Goal: Task Accomplishment & Management: Manage account settings

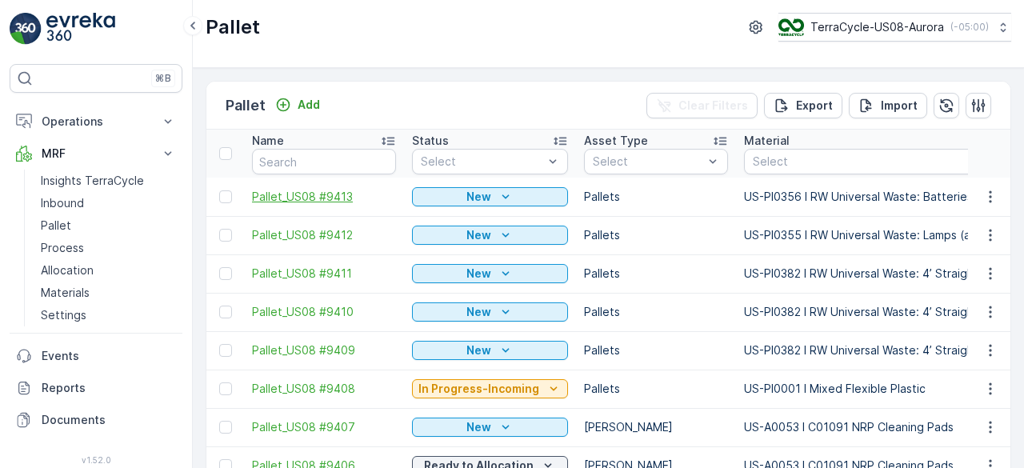
click at [298, 190] on span "Pallet_US08 #9413" at bounding box center [324, 197] width 144 height 16
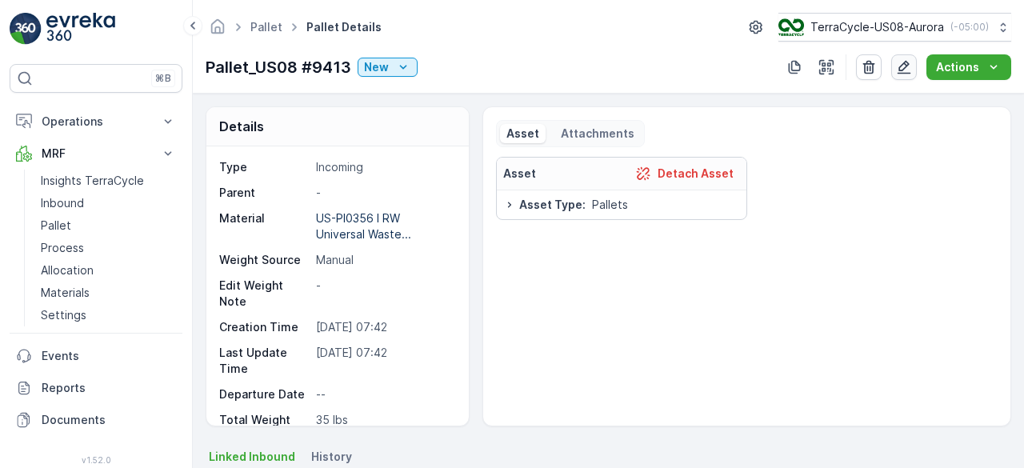
click at [902, 65] on icon "button" at bounding box center [905, 68] width 14 height 14
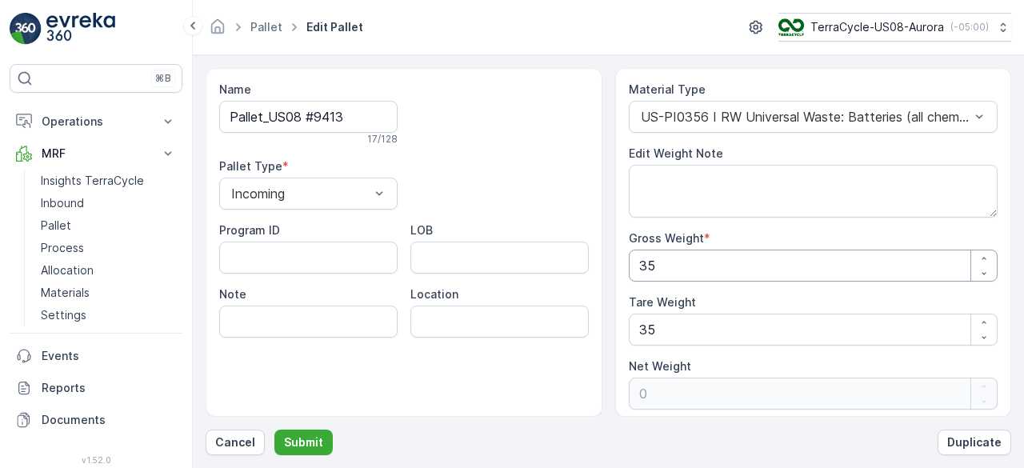
click at [768, 273] on Weight "35" at bounding box center [814, 266] width 370 height 32
type Weight "1"
type Weight "-34"
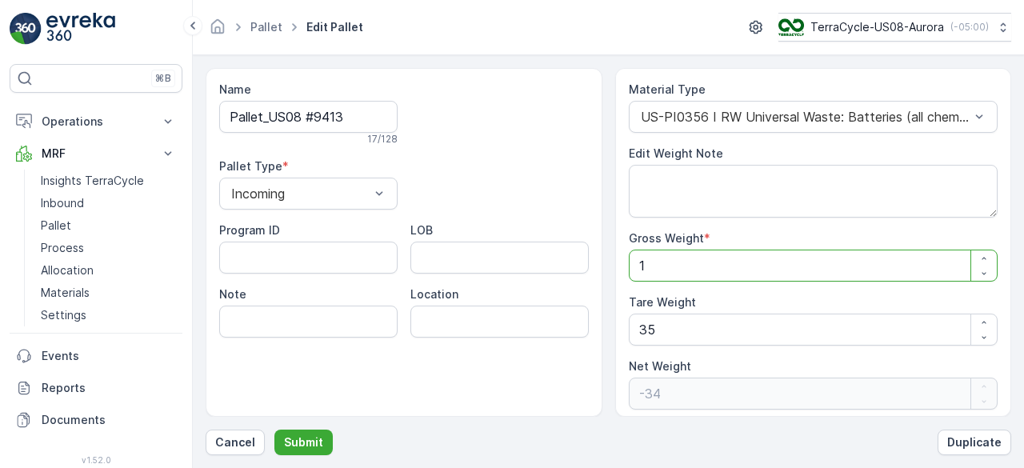
type Weight "16"
type Weight "-19"
type Weight "163"
type Weight "128"
type Weight "1637"
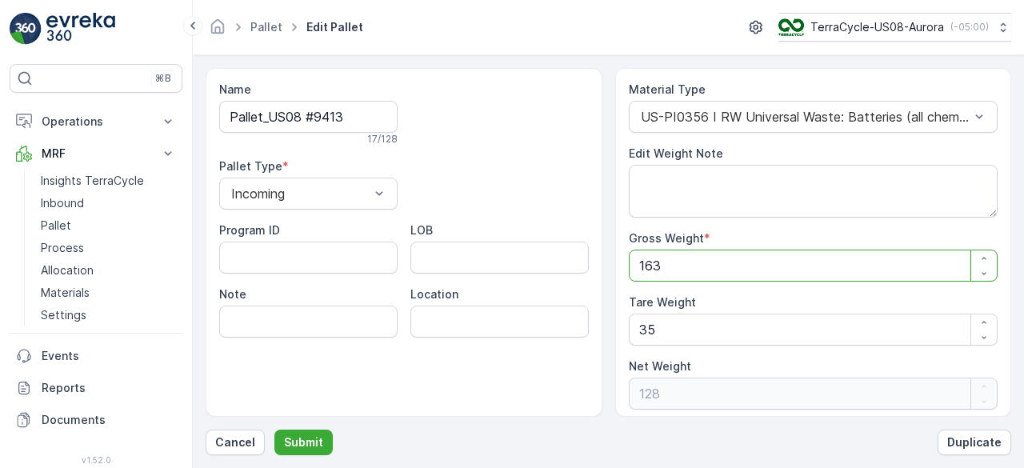
type Weight "1602"
type Weight "1637"
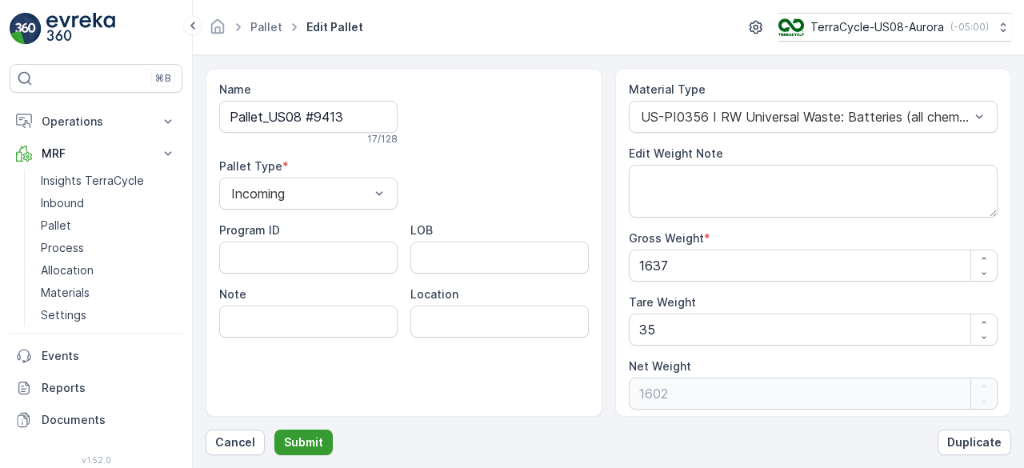
click at [317, 440] on p "Submit" at bounding box center [303, 442] width 39 height 16
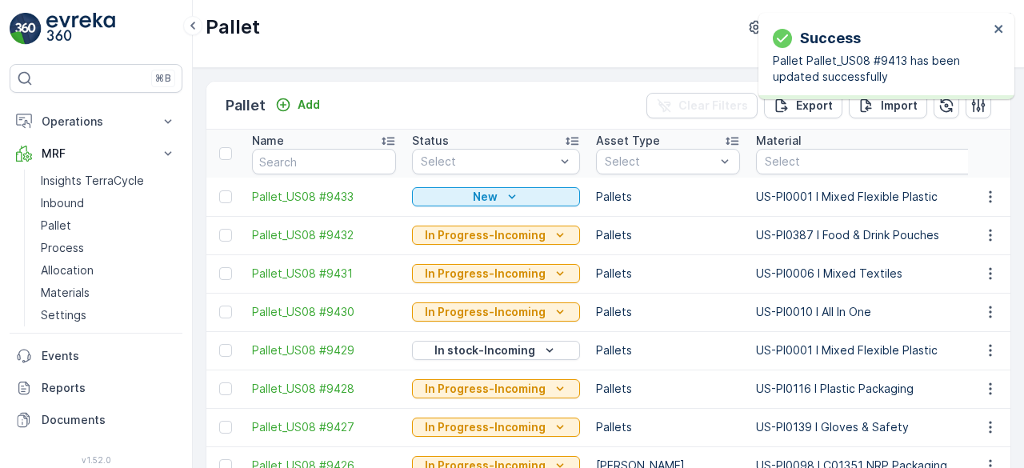
click at [548, 370] on td "In Progress-Incoming" at bounding box center [496, 389] width 184 height 38
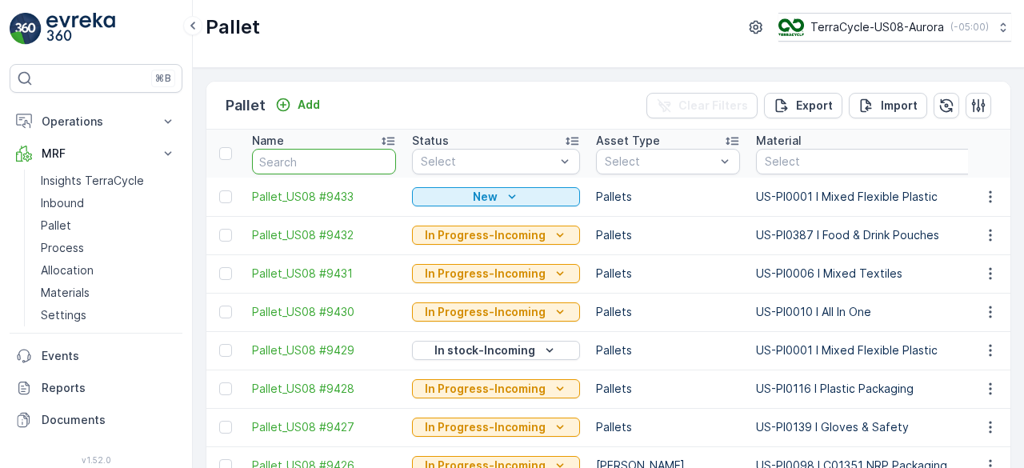
click at [326, 159] on input "text" at bounding box center [324, 162] width 144 height 26
type input "9413"
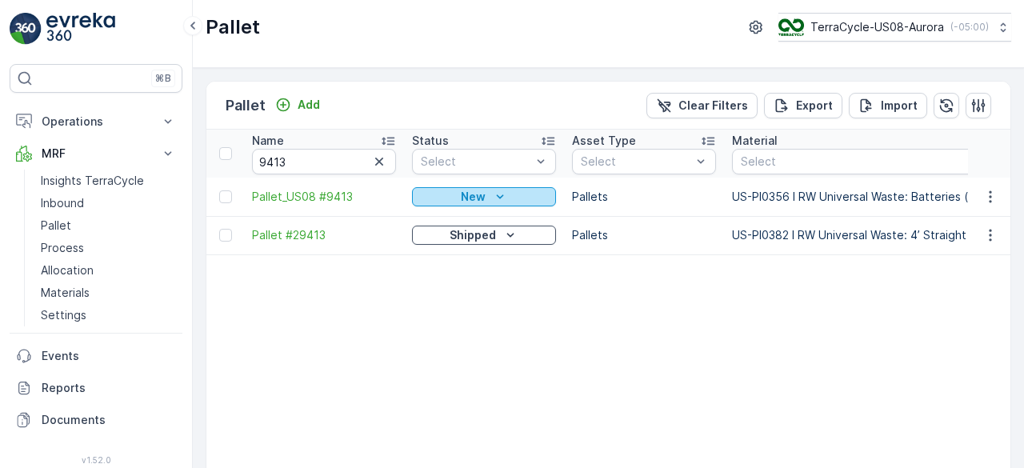
click at [502, 202] on icon "New" at bounding box center [500, 197] width 16 height 16
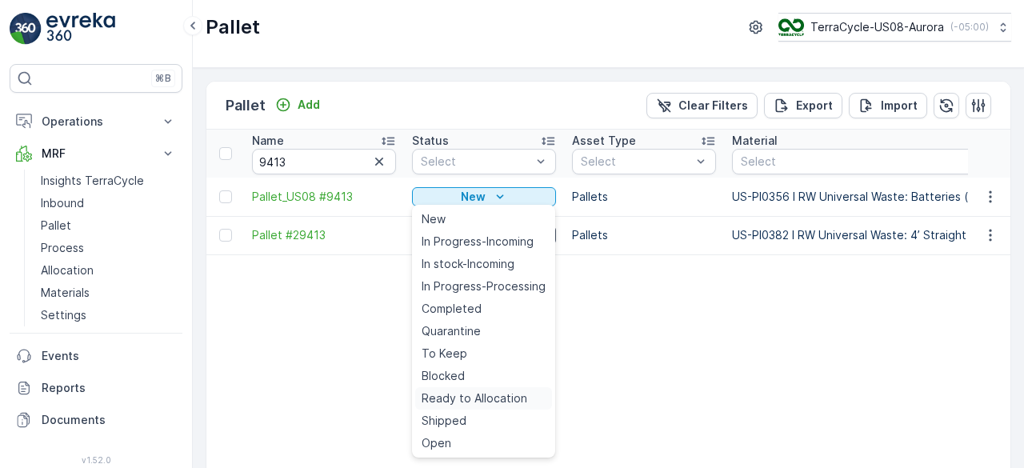
click at [490, 400] on span "Ready to Allocation" at bounding box center [475, 398] width 106 height 16
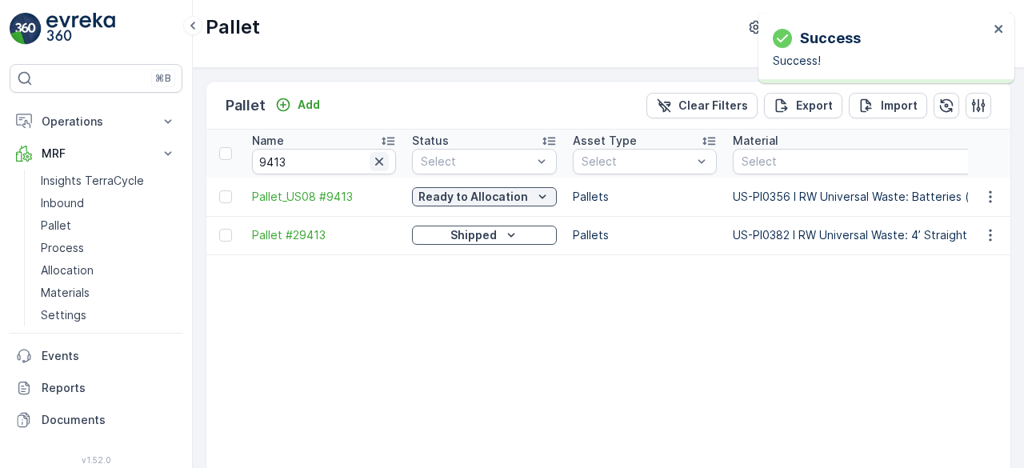
click at [381, 159] on icon "button" at bounding box center [379, 162] width 16 height 16
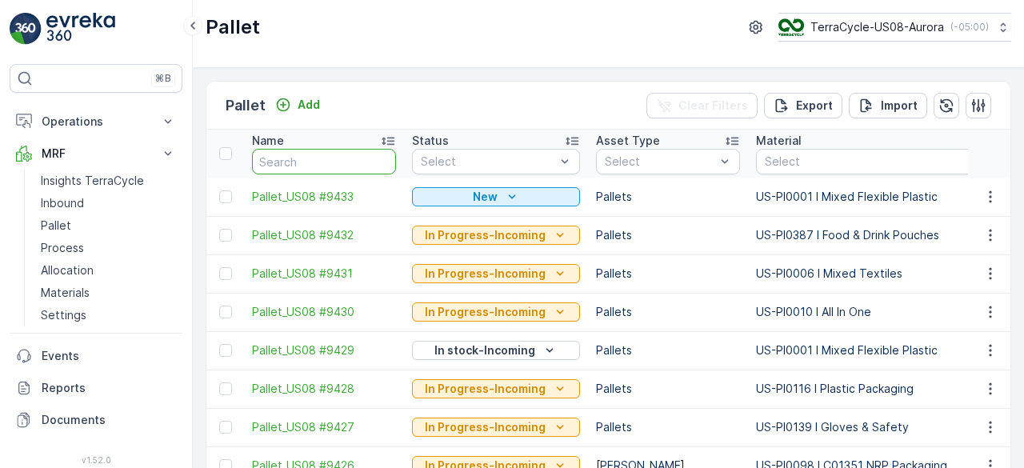
click at [381, 159] on input "text" at bounding box center [324, 162] width 144 height 26
type input "9395"
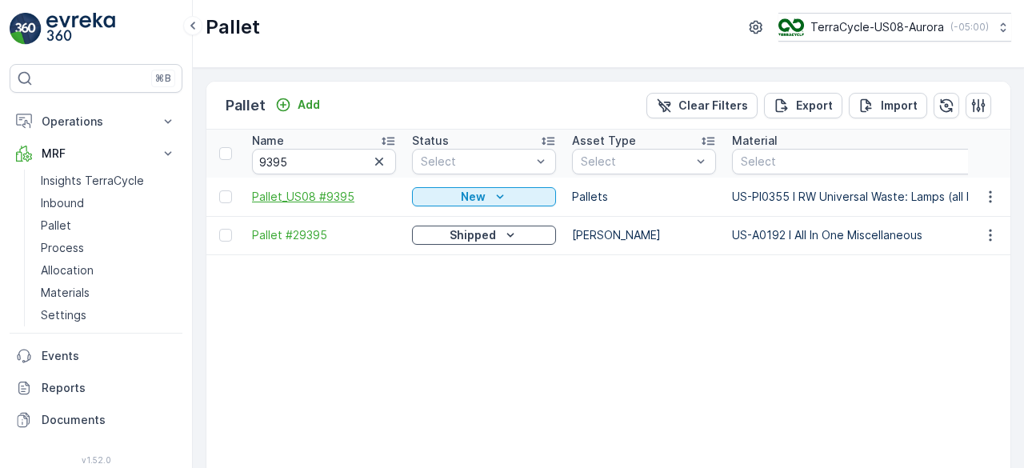
click at [291, 200] on span "Pallet_US08 #9395" at bounding box center [324, 197] width 144 height 16
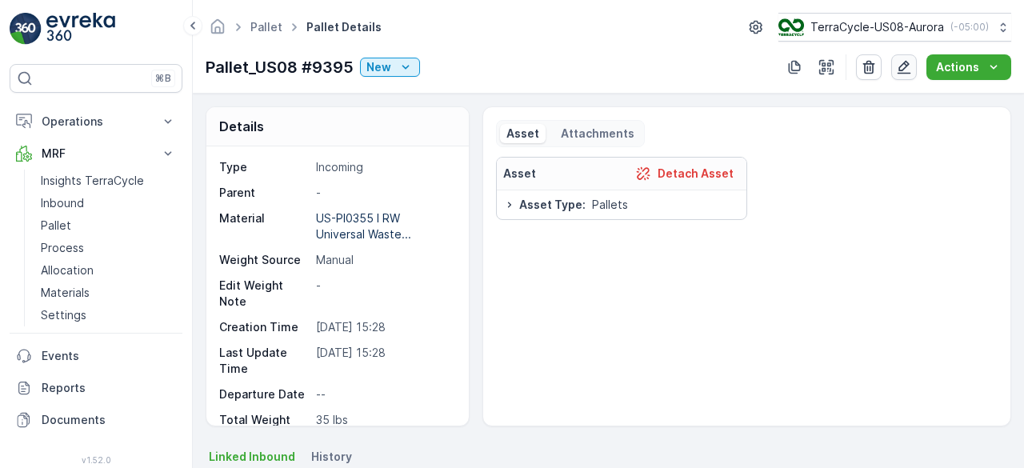
click at [912, 57] on button "button" at bounding box center [904, 67] width 26 height 26
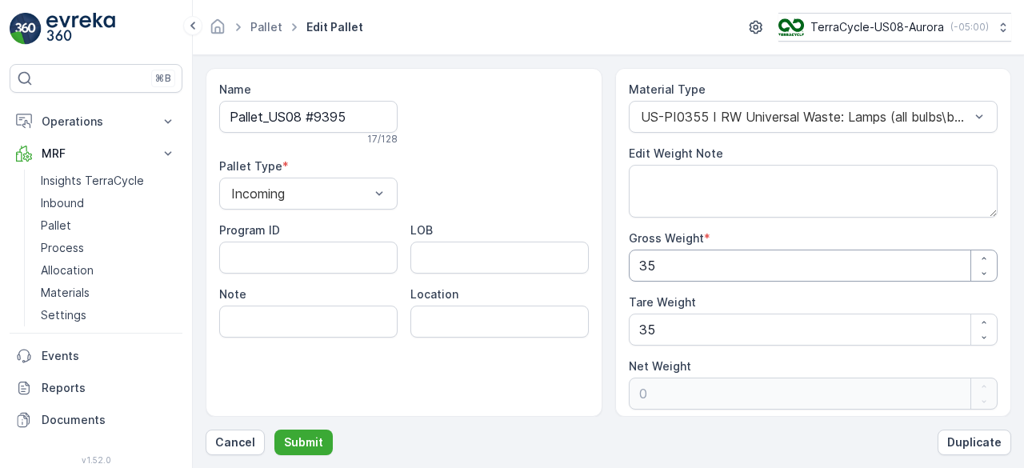
click at [734, 274] on Weight "35" at bounding box center [814, 266] width 370 height 32
type Weight "3"
type Weight "-32"
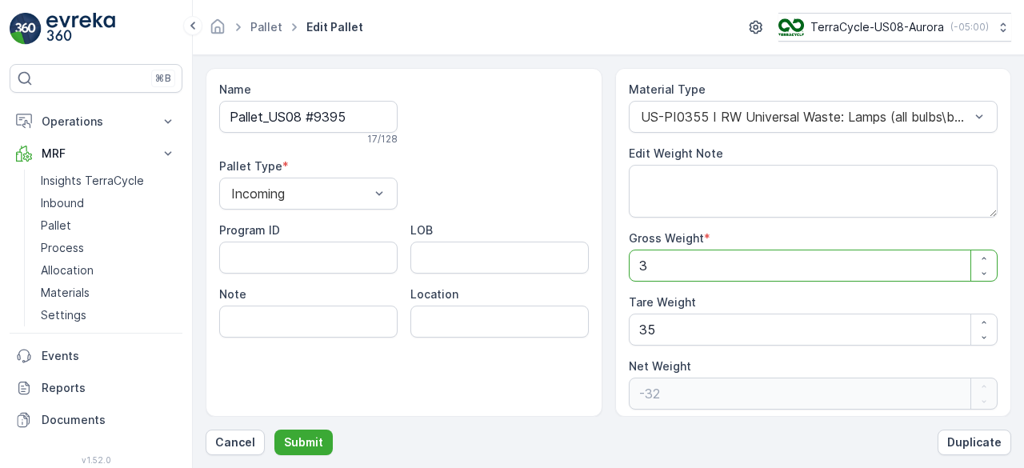
type Weight "38"
type Weight "3"
type Weight "388"
type Weight "353"
type Weight "388"
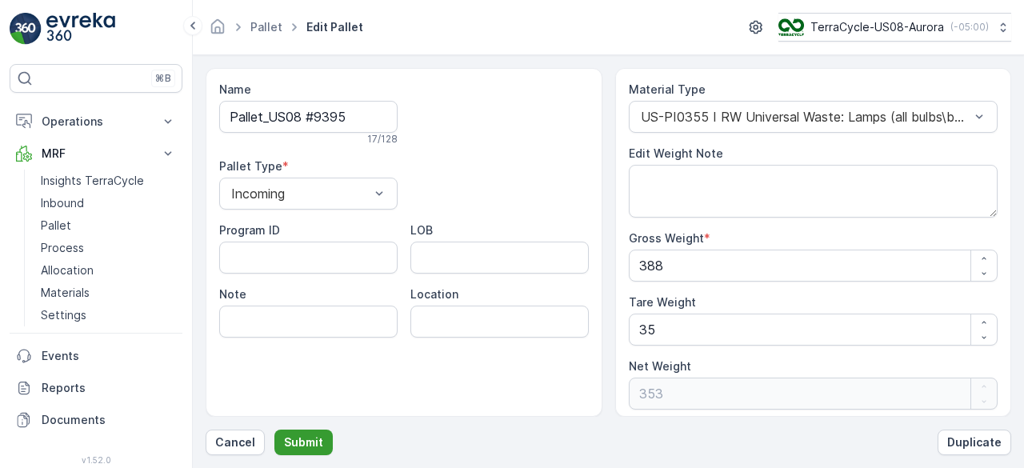
click at [318, 433] on button "Submit" at bounding box center [303, 443] width 58 height 26
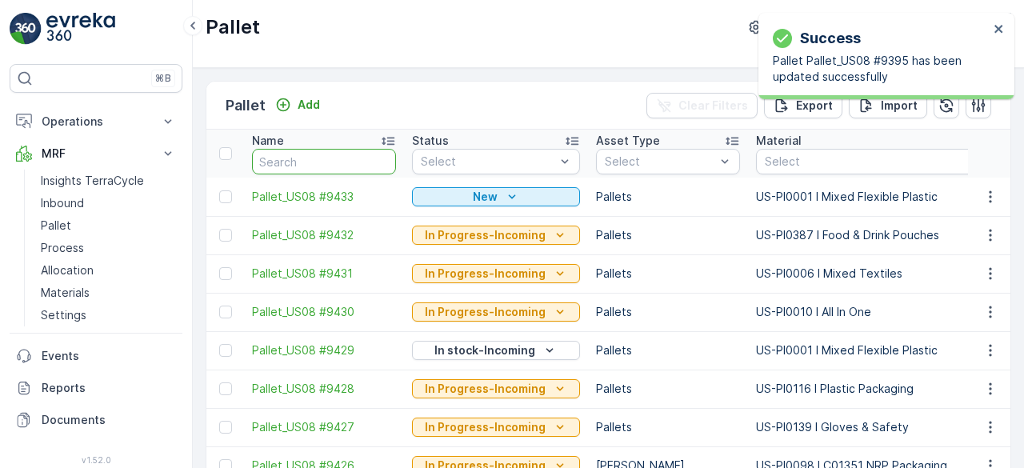
click at [304, 167] on input "text" at bounding box center [324, 162] width 144 height 26
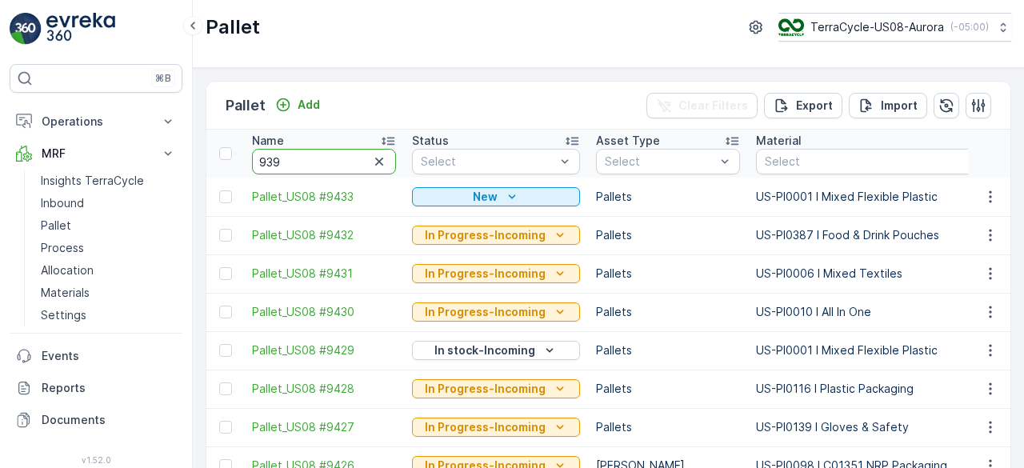
type input "9395"
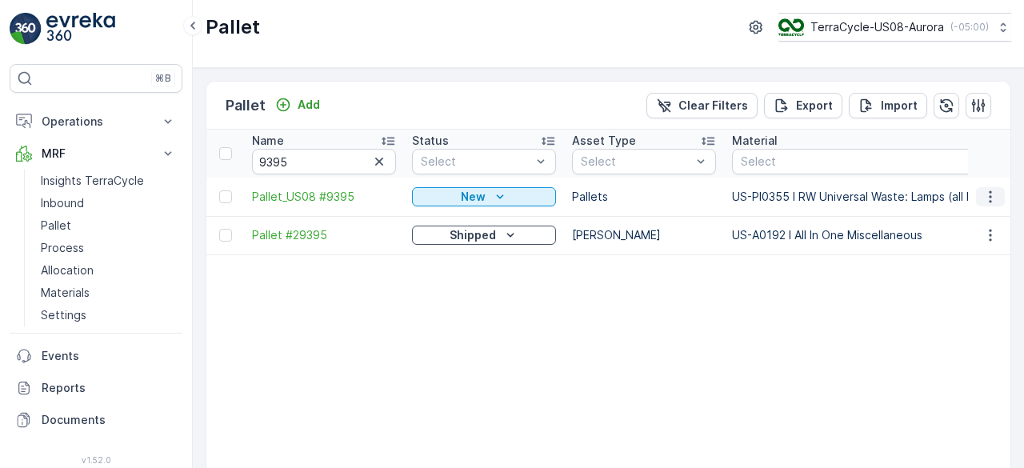
click at [982, 198] on icon "button" at bounding box center [990, 197] width 16 height 16
click at [492, 196] on icon "New" at bounding box center [500, 197] width 16 height 16
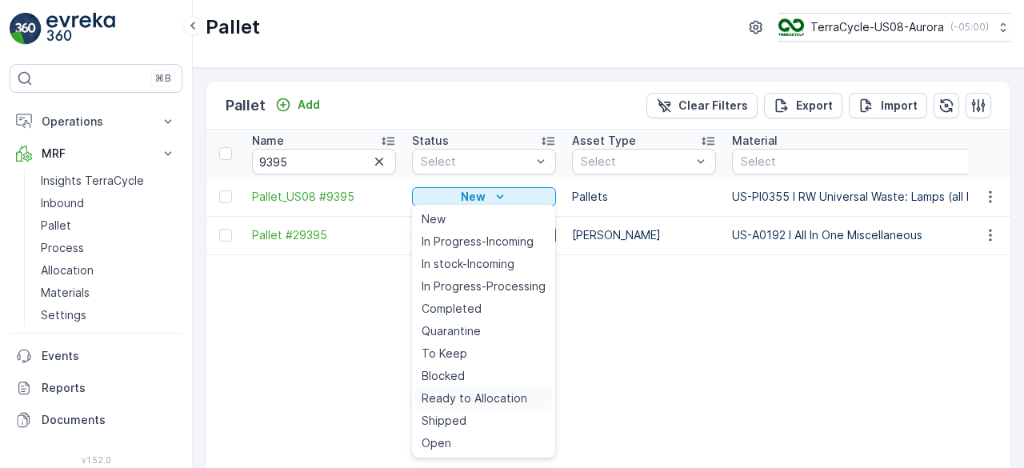
click at [471, 404] on span "Ready to Allocation" at bounding box center [475, 398] width 106 height 16
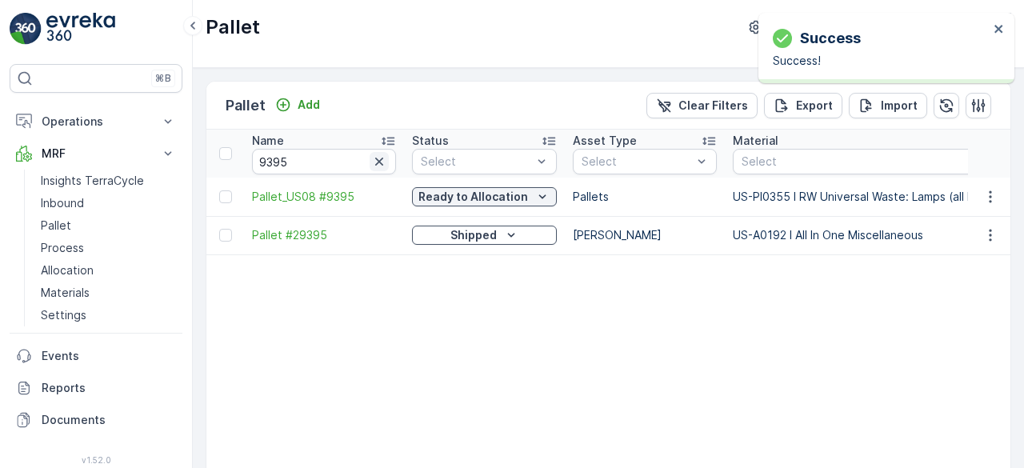
click at [378, 162] on icon "button" at bounding box center [379, 162] width 8 height 8
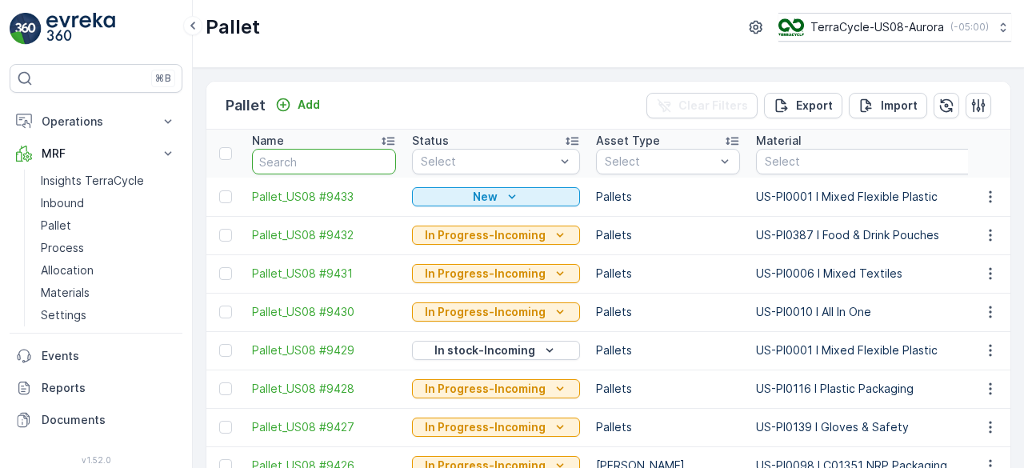
click at [378, 162] on input "text" at bounding box center [324, 162] width 144 height 26
type input "9394"
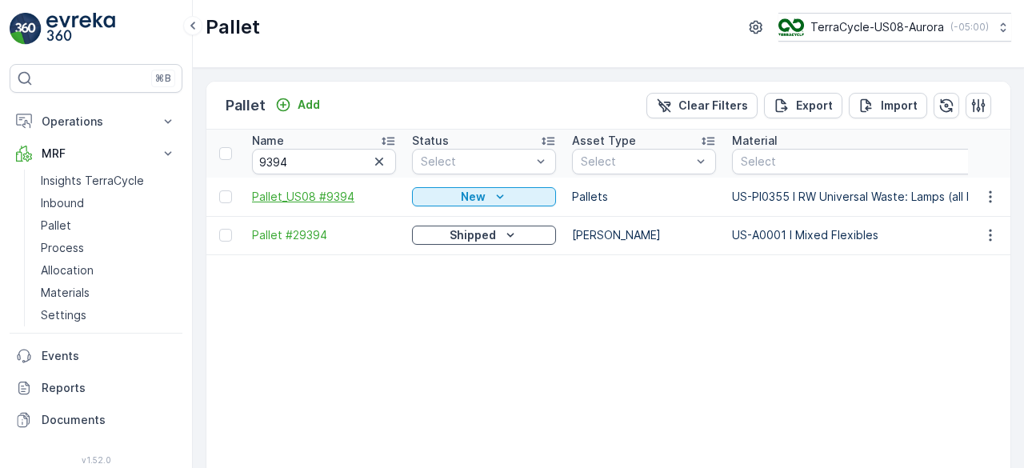
click at [319, 197] on span "Pallet_US08 #9394" at bounding box center [324, 197] width 144 height 16
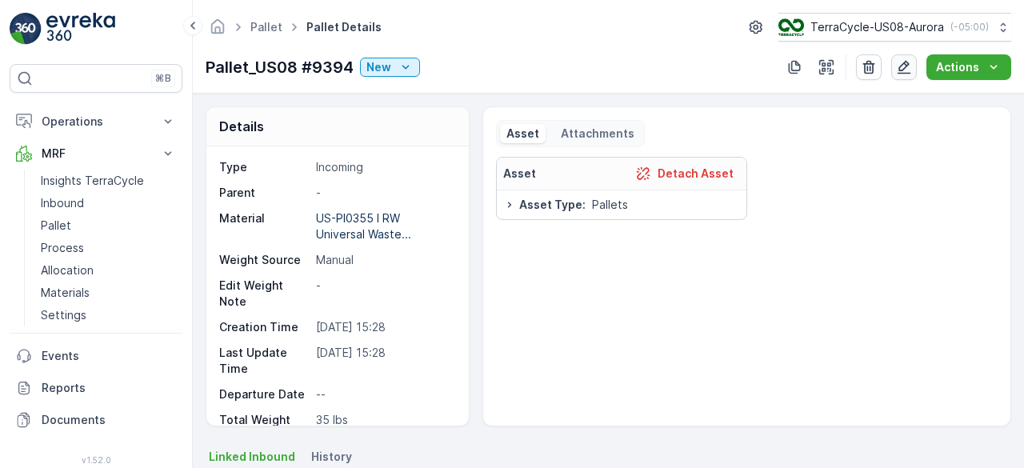
click at [907, 59] on icon "button" at bounding box center [904, 67] width 16 height 16
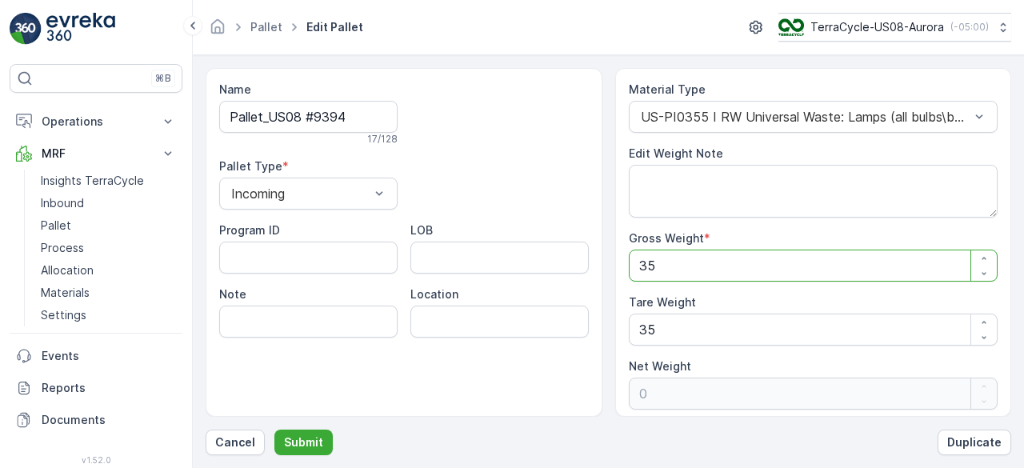
click at [704, 268] on Weight "35" at bounding box center [814, 266] width 370 height 32
type Weight "3"
type Weight "-32"
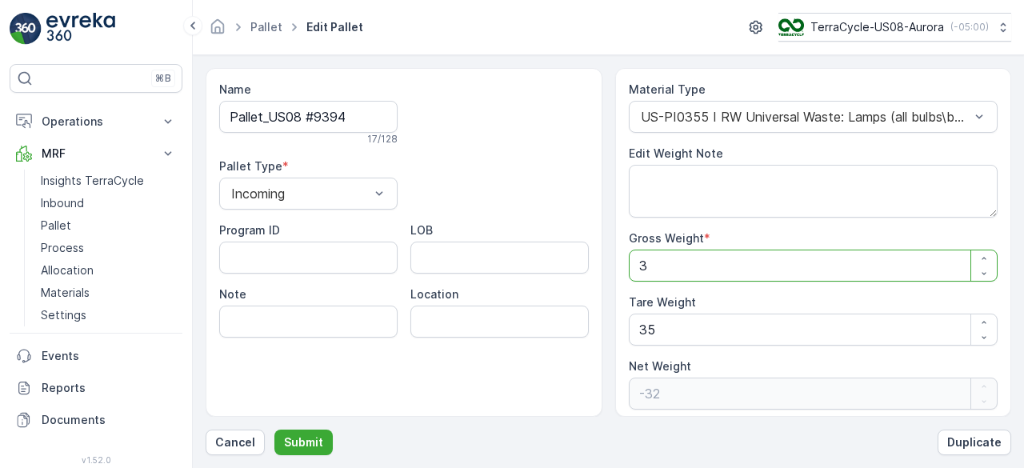
type Weight "33"
type Weight "-2"
type Weight "333"
type Weight "298"
type Weight "333"
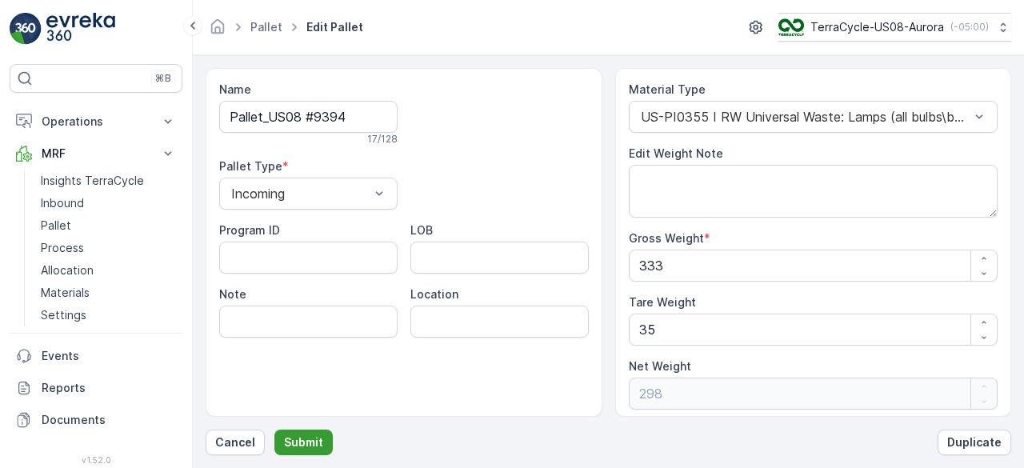
click at [290, 450] on p "Submit" at bounding box center [303, 442] width 39 height 16
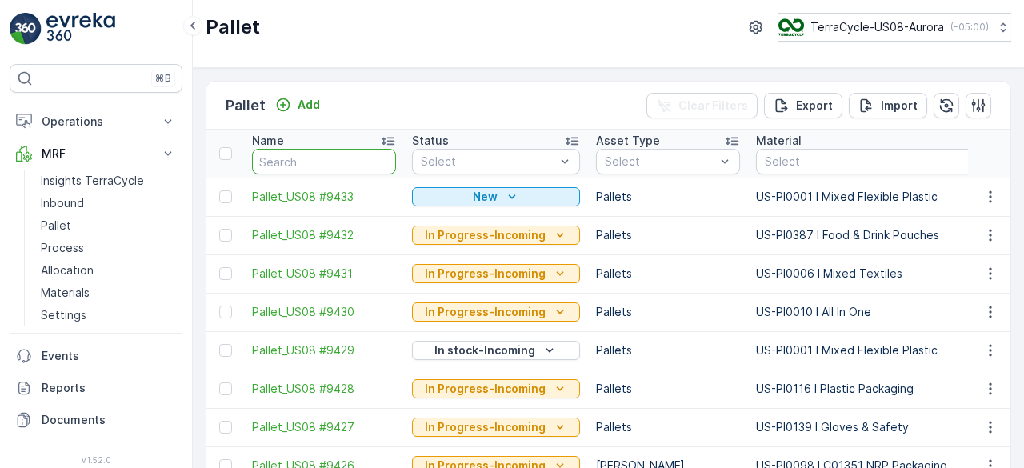
click at [338, 167] on input "text" at bounding box center [324, 162] width 144 height 26
type input "9394"
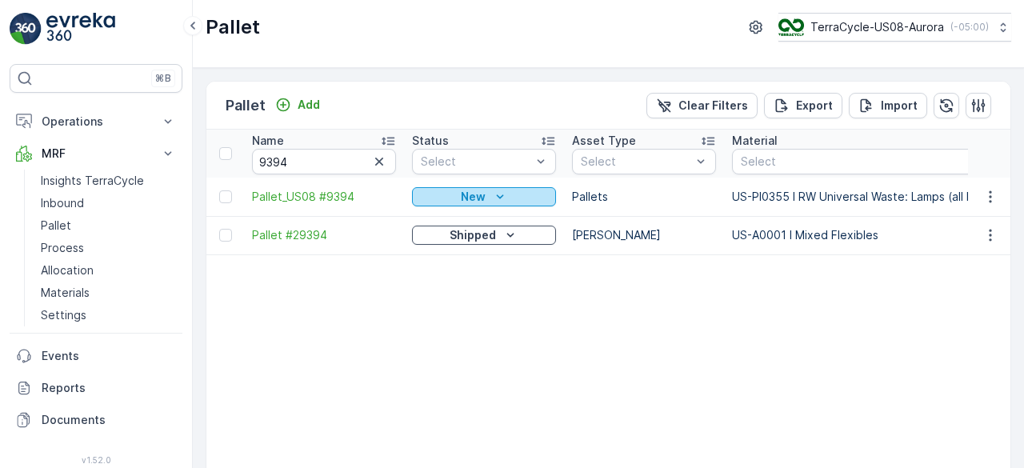
click at [507, 198] on div "New" at bounding box center [483, 197] width 131 height 16
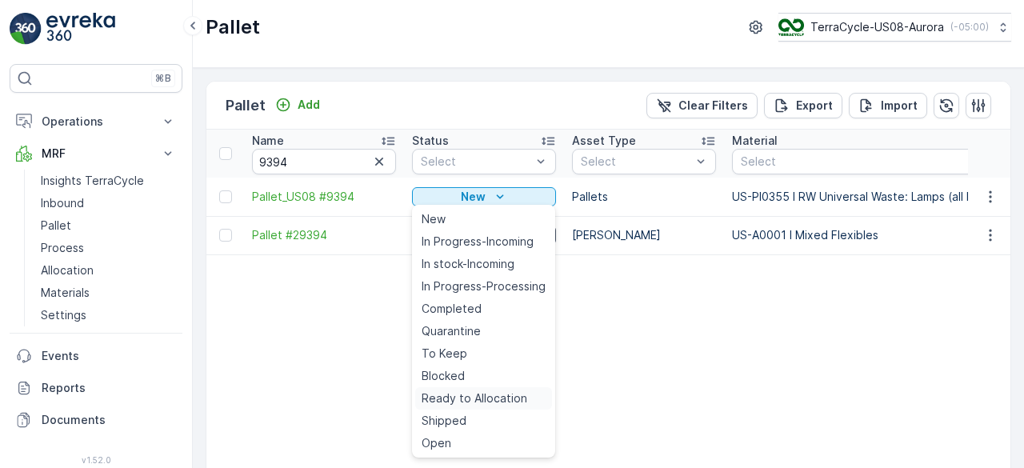
click at [480, 398] on span "Ready to Allocation" at bounding box center [475, 398] width 106 height 16
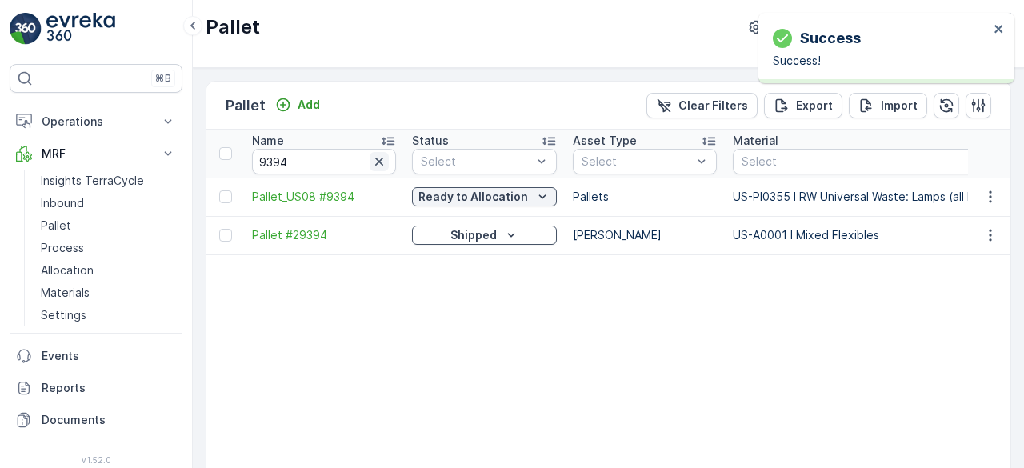
click at [378, 161] on icon "button" at bounding box center [379, 162] width 8 height 8
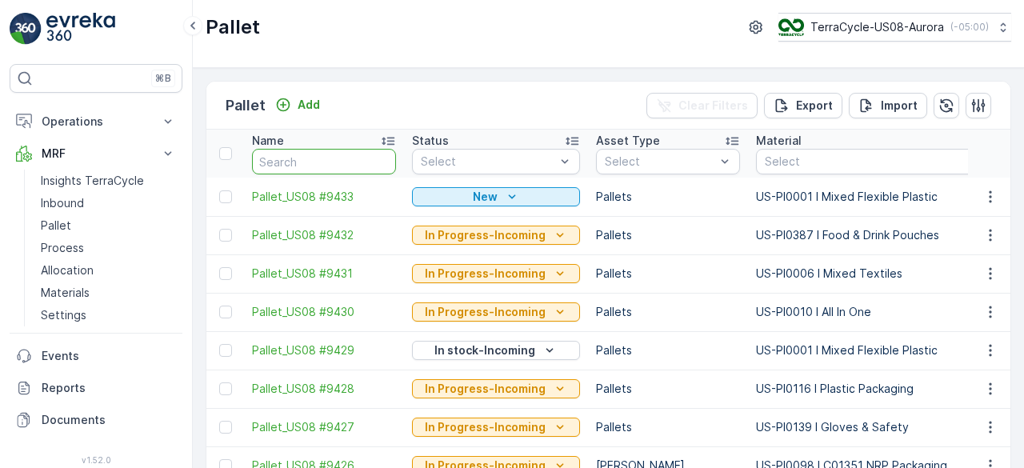
click at [378, 161] on input "text" at bounding box center [324, 162] width 144 height 26
type input "9409"
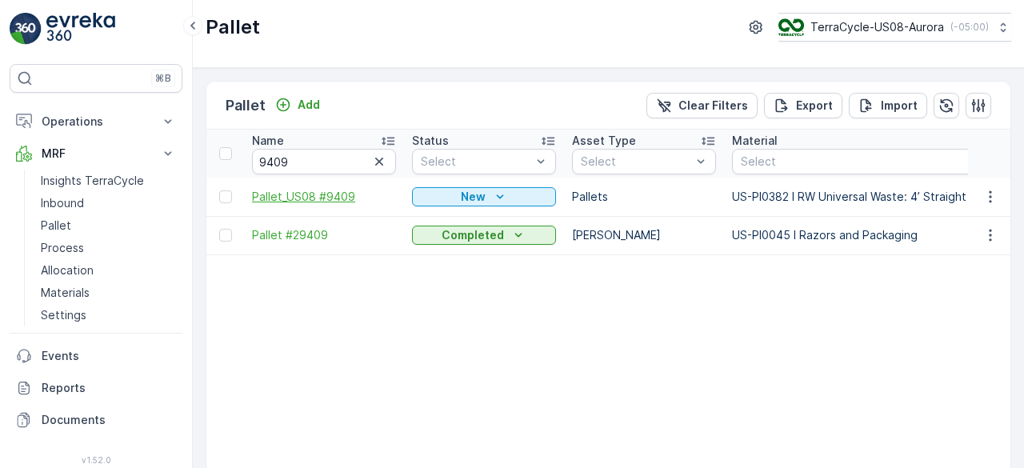
click at [338, 191] on span "Pallet_US08 #9409" at bounding box center [324, 197] width 144 height 16
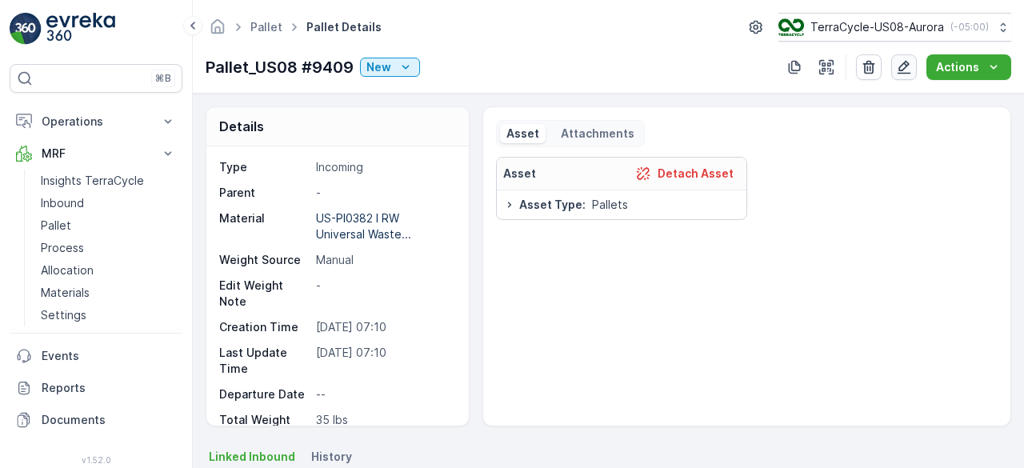
click at [904, 62] on icon "button" at bounding box center [904, 67] width 16 height 16
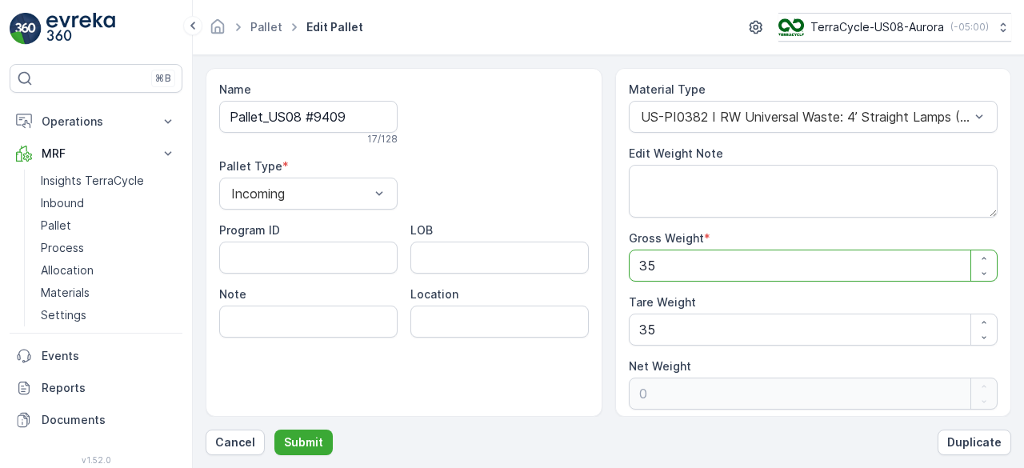
click at [728, 261] on Weight "35" at bounding box center [814, 266] width 370 height 32
type Weight "2"
type Weight "-33"
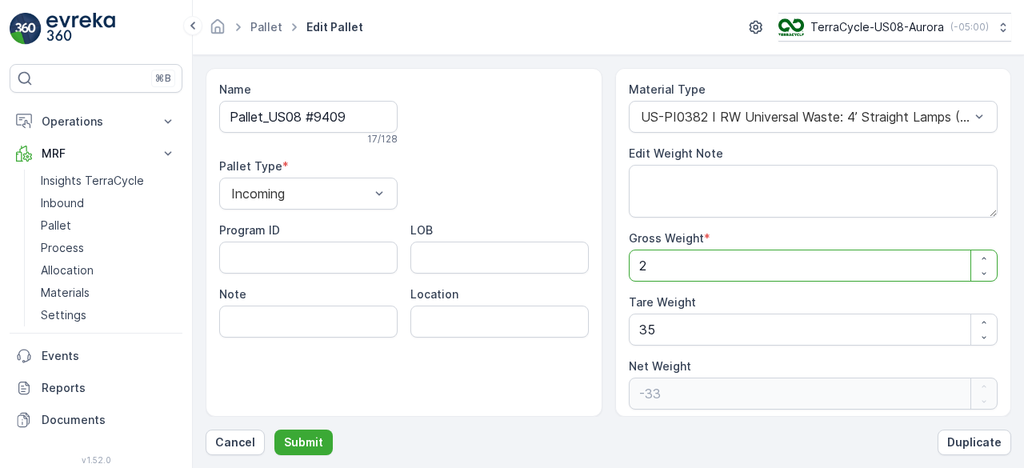
type Weight "28"
type Weight "-7"
type Weight "287"
type Weight "252"
type Weight "287"
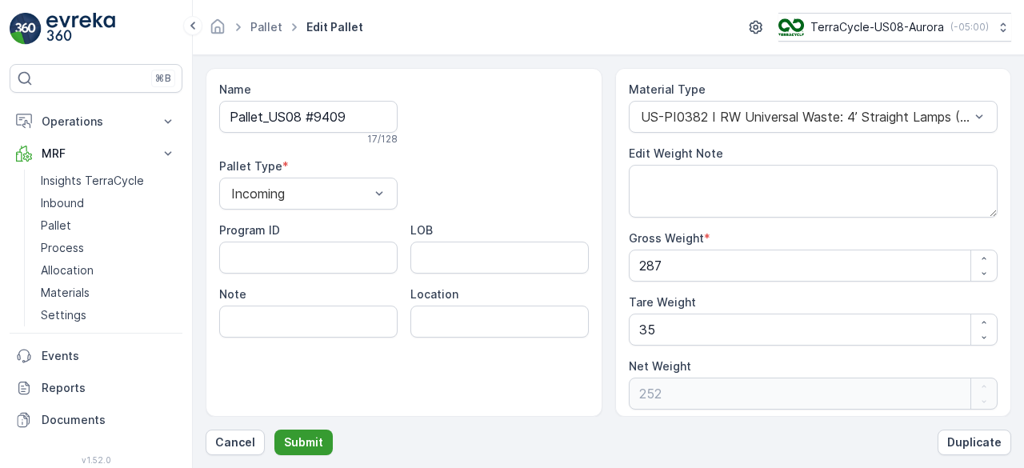
click at [300, 434] on button "Submit" at bounding box center [303, 443] width 58 height 26
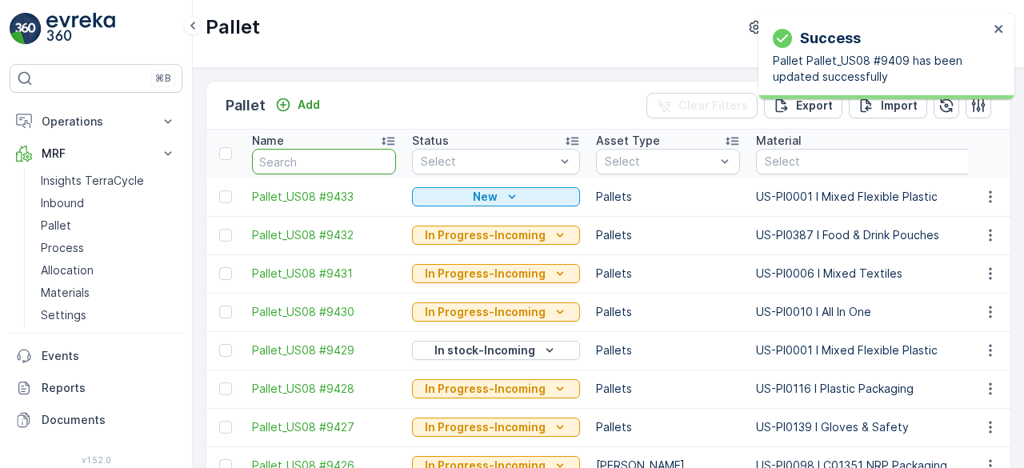
click at [306, 157] on input "text" at bounding box center [324, 162] width 144 height 26
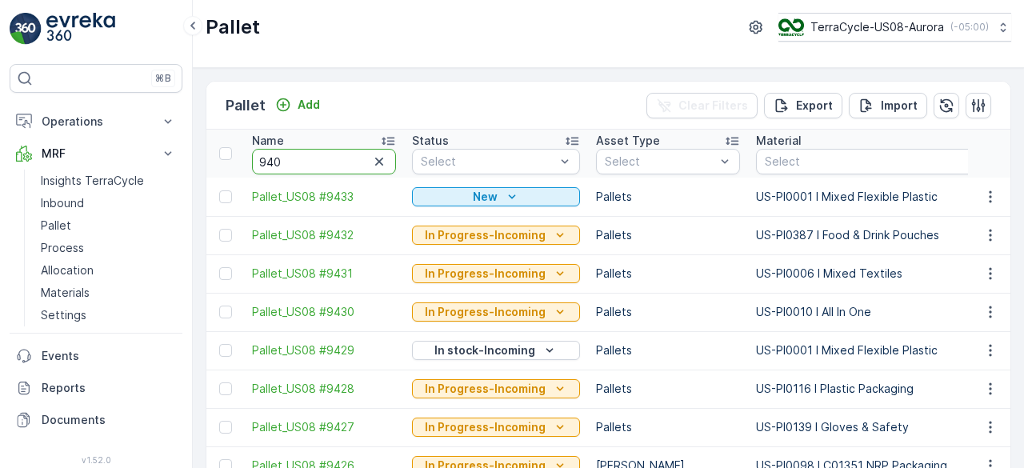
type input "9409"
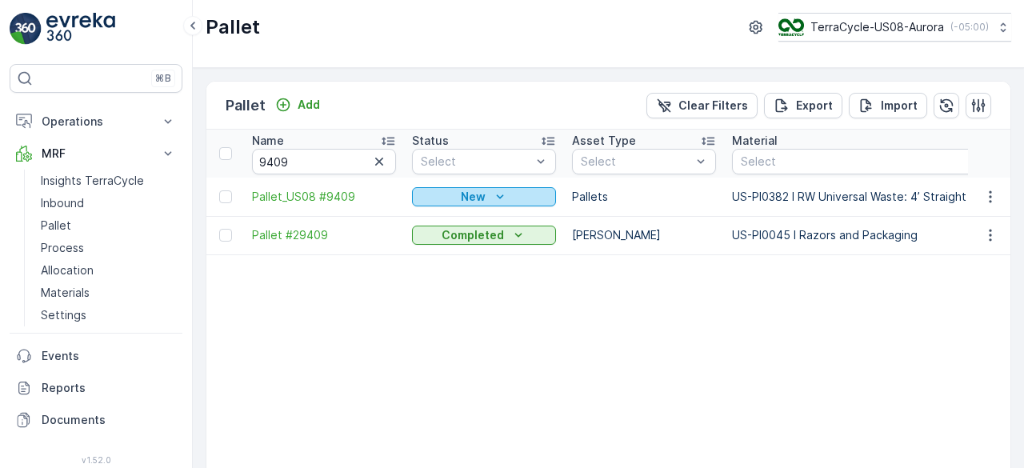
click at [538, 195] on div "New" at bounding box center [483, 197] width 131 height 16
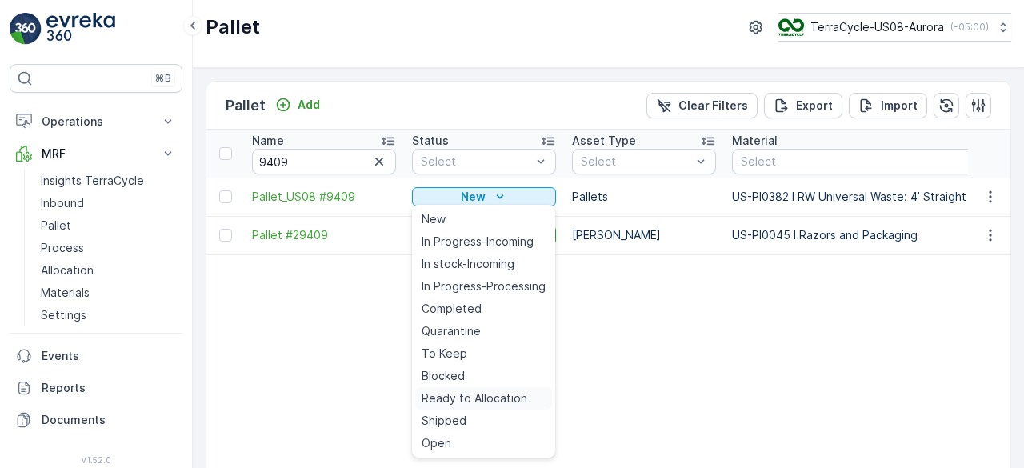
click at [473, 399] on span "Ready to Allocation" at bounding box center [475, 398] width 106 height 16
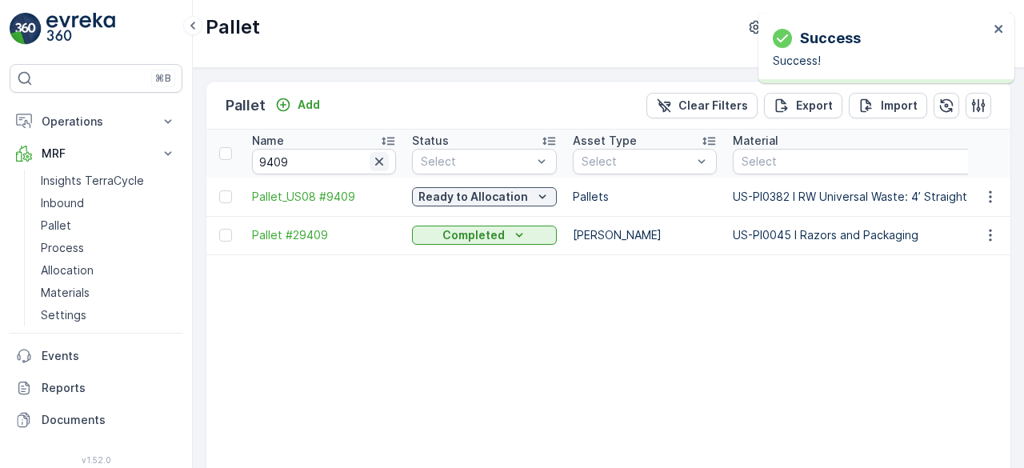
click at [378, 158] on icon "button" at bounding box center [379, 162] width 8 height 8
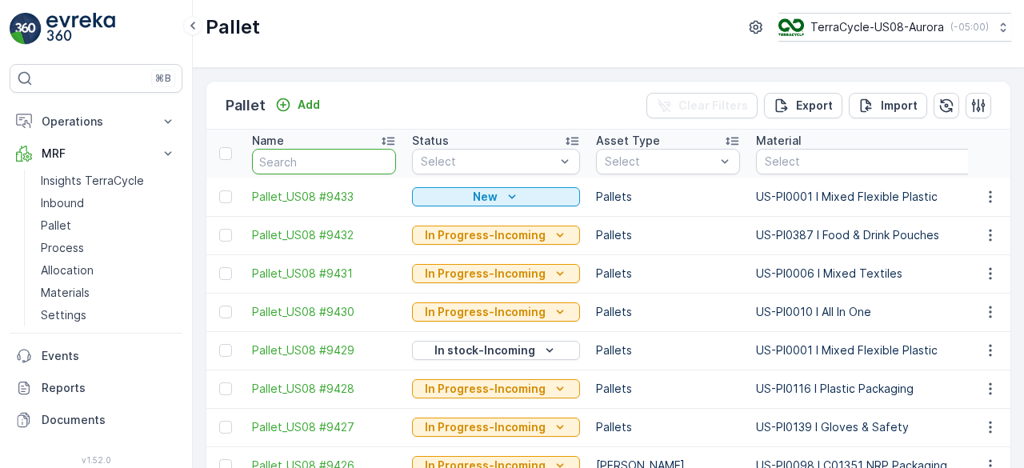
click at [378, 158] on input "text" at bounding box center [324, 162] width 144 height 26
type input "9410"
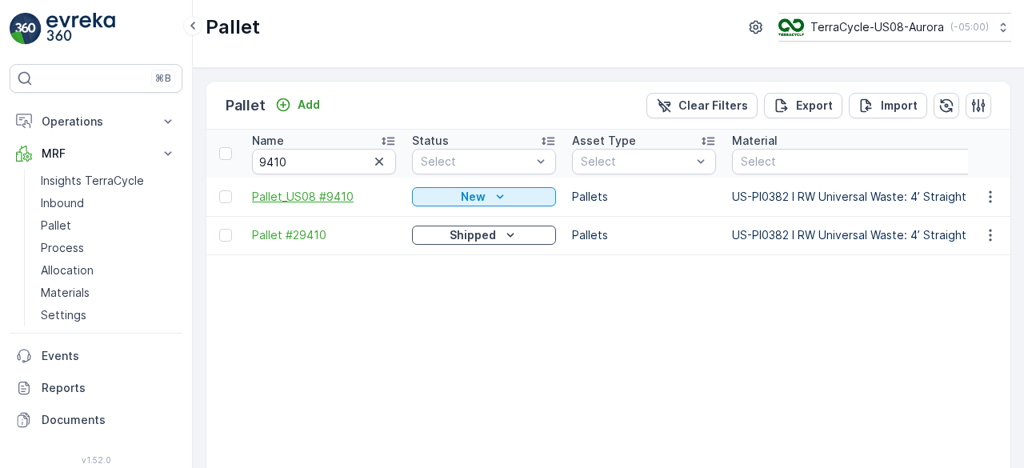
click at [342, 189] on span "Pallet_US08 #9410" at bounding box center [324, 197] width 144 height 16
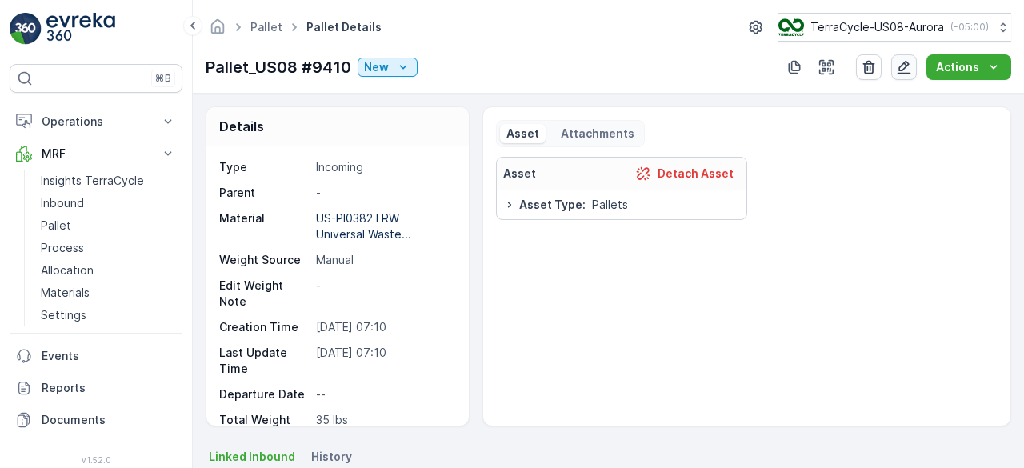
click at [898, 66] on icon "button" at bounding box center [904, 67] width 16 height 16
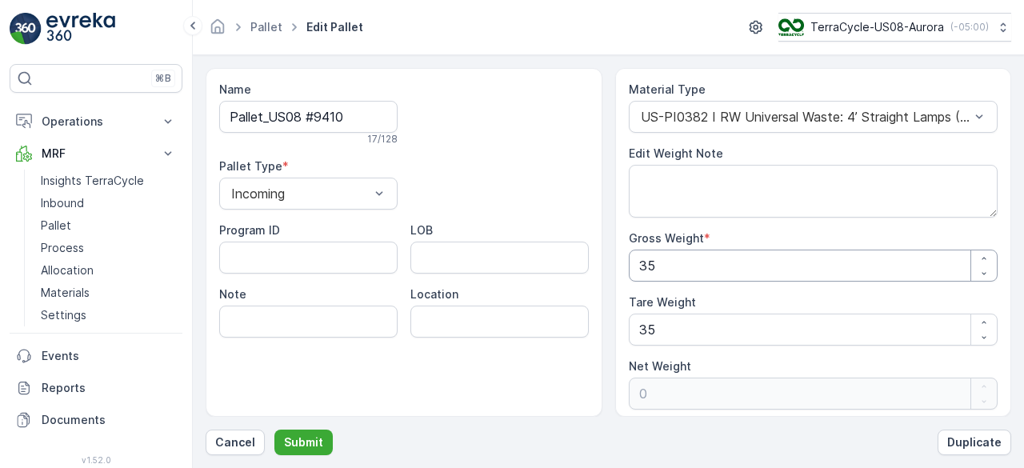
click at [768, 267] on Weight "35" at bounding box center [814, 266] width 370 height 32
type Weight "4"
type Weight "-31"
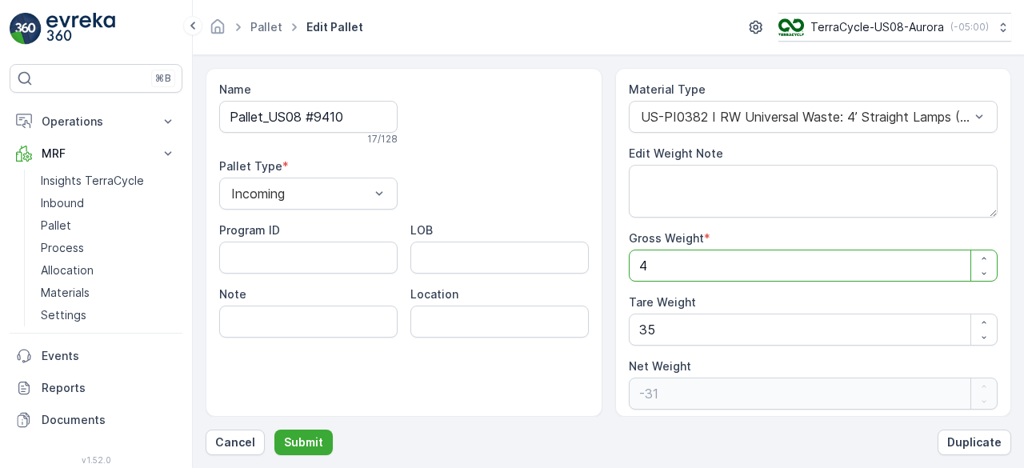
type Weight "44"
type Weight "9"
type Weight "440"
type Weight "405"
type Weight "440"
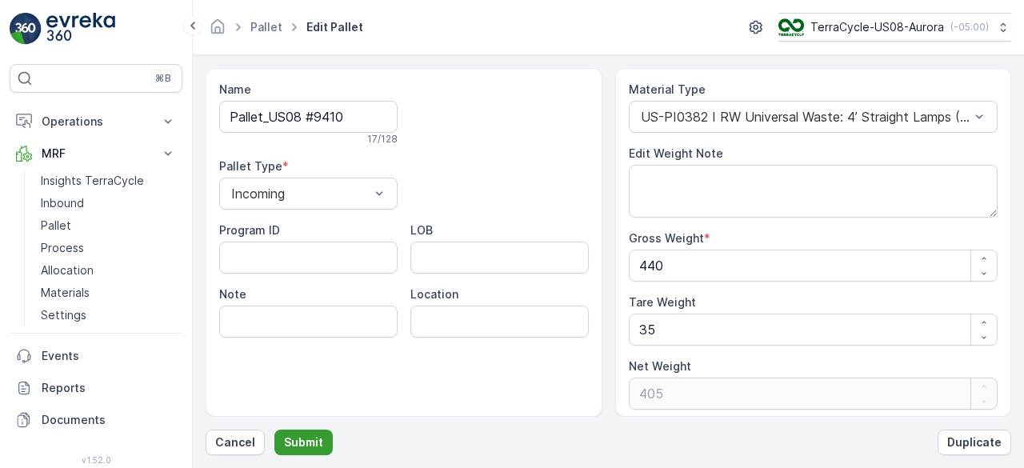
click at [301, 446] on p "Submit" at bounding box center [303, 442] width 39 height 16
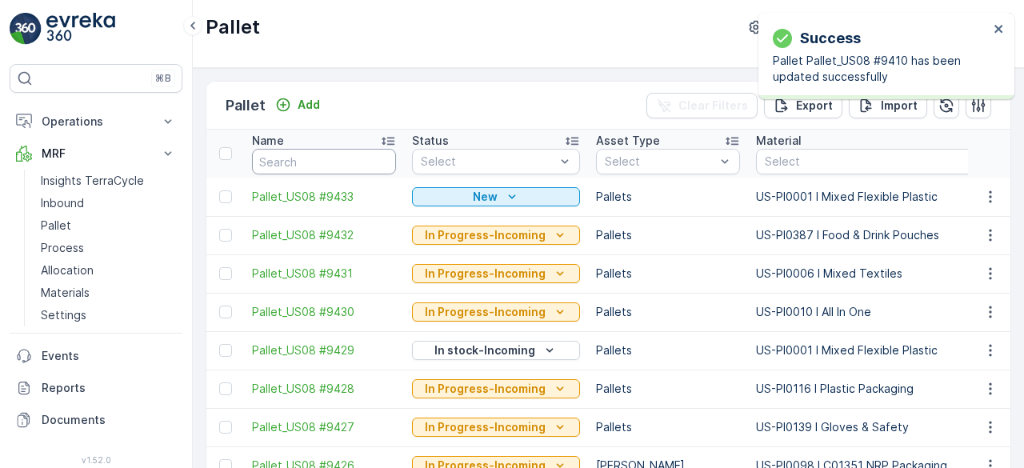
click at [309, 162] on input "text" at bounding box center [324, 162] width 144 height 26
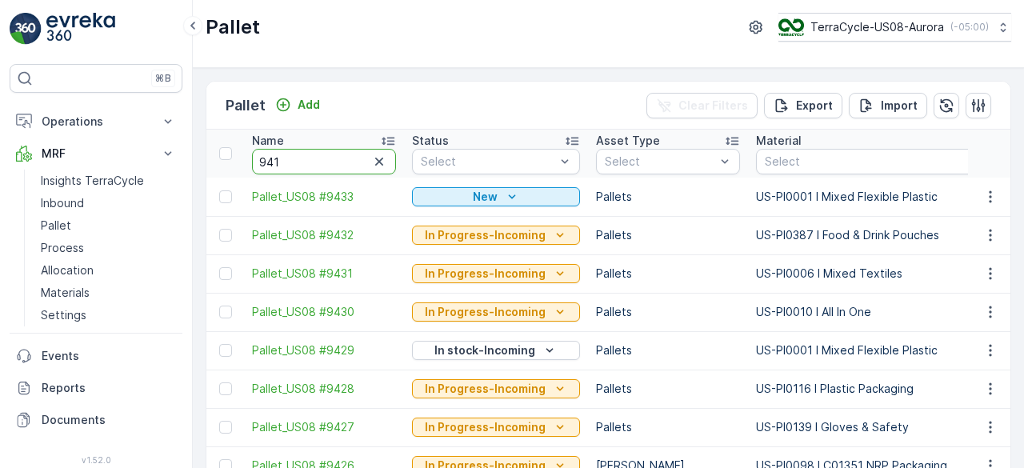
type input "9410"
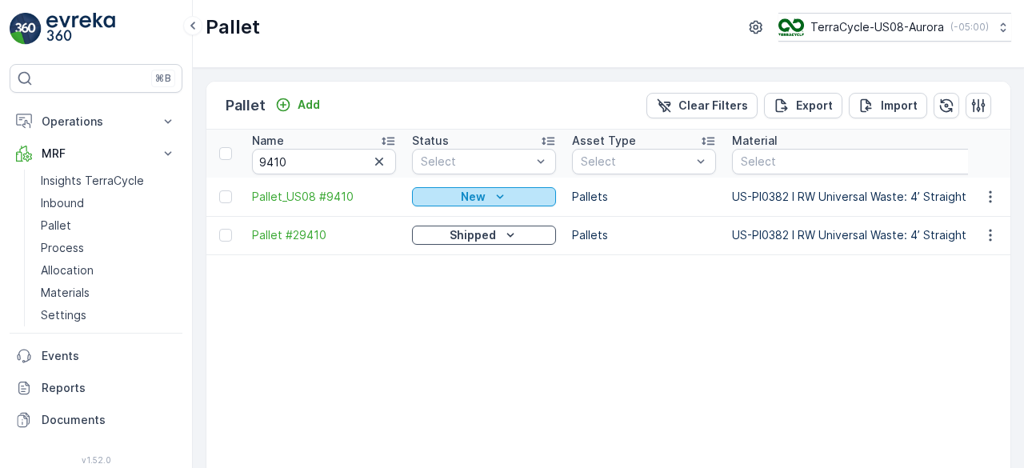
click at [475, 190] on p "New" at bounding box center [473, 197] width 25 height 16
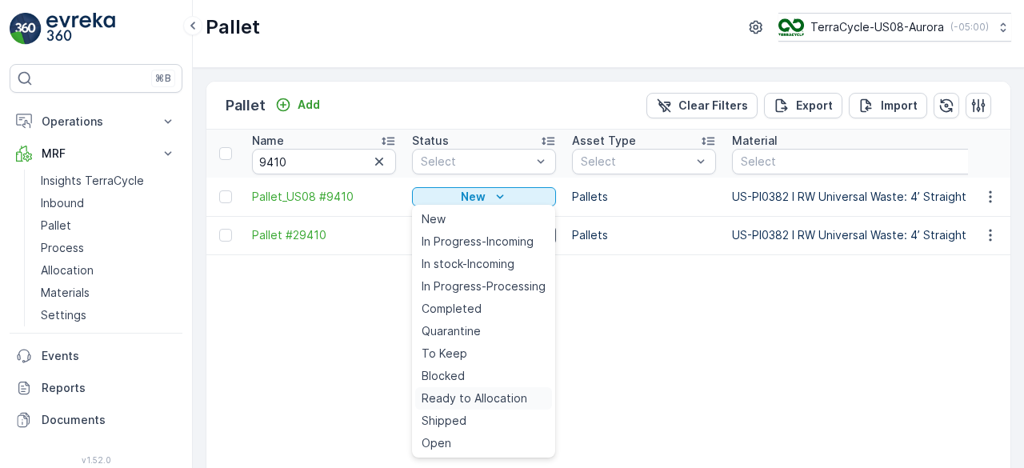
click at [490, 395] on span "Ready to Allocation" at bounding box center [475, 398] width 106 height 16
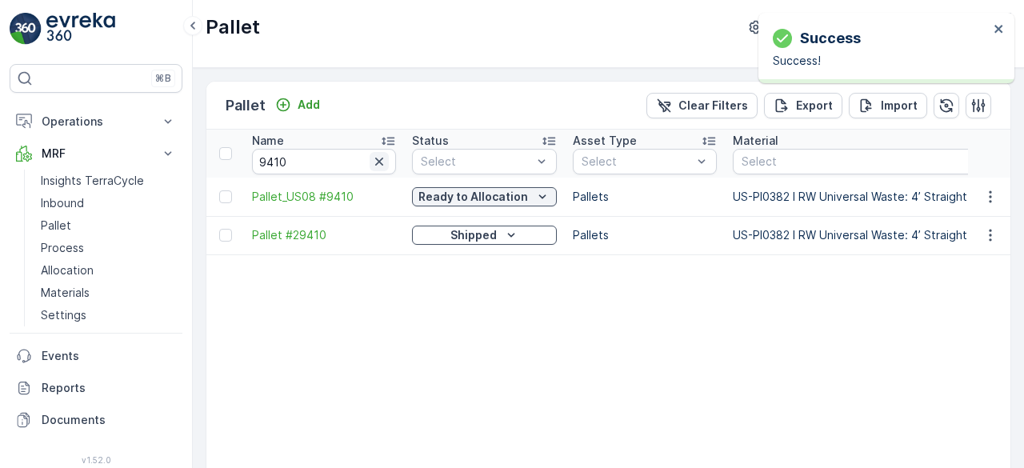
click at [379, 162] on icon "button" at bounding box center [379, 162] width 16 height 16
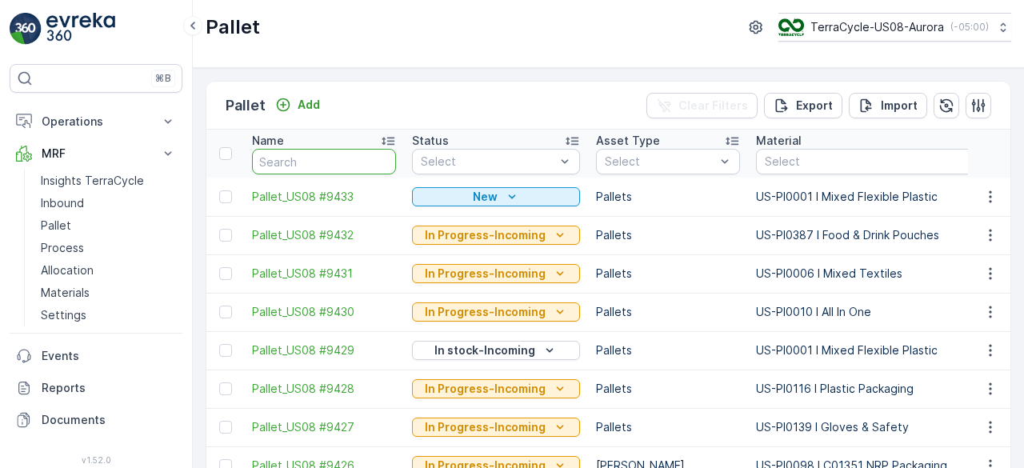
click at [379, 162] on input "text" at bounding box center [324, 162] width 144 height 26
type input "9411"
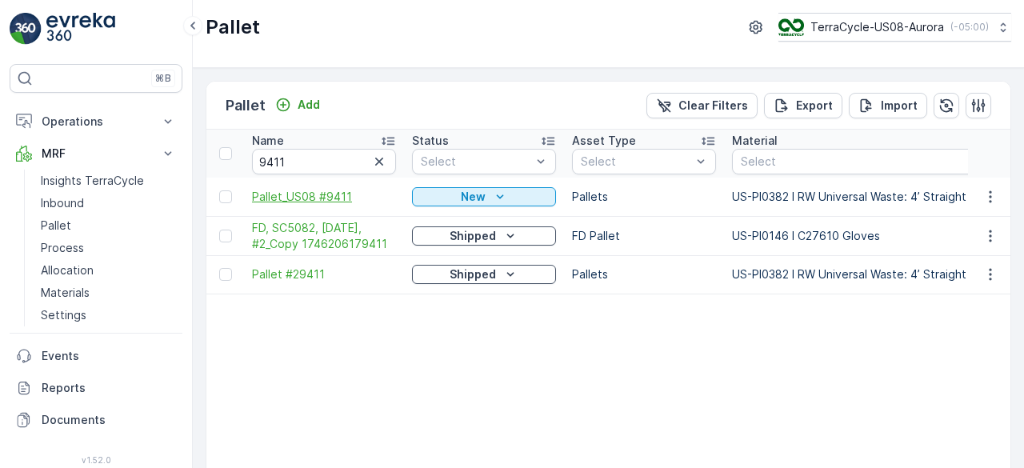
click at [320, 197] on span "Pallet_US08 #9411" at bounding box center [324, 197] width 144 height 16
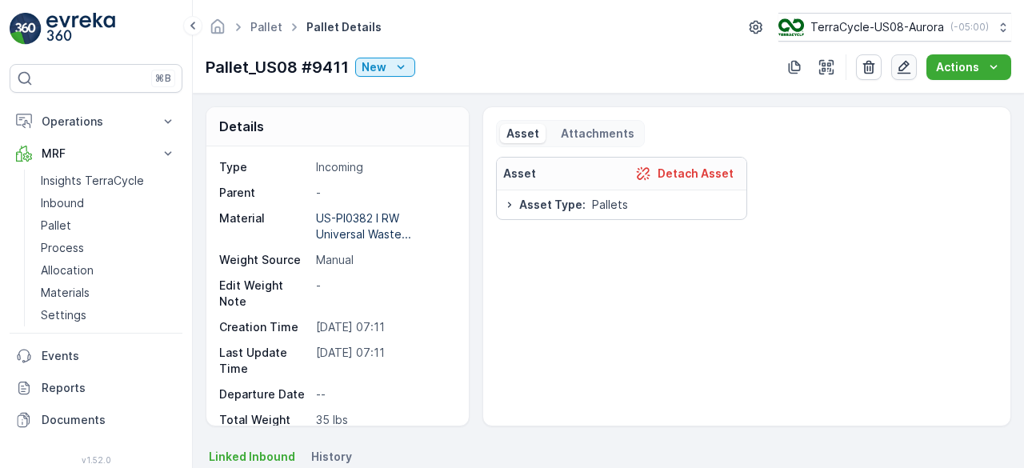
click at [896, 64] on button "button" at bounding box center [904, 67] width 26 height 26
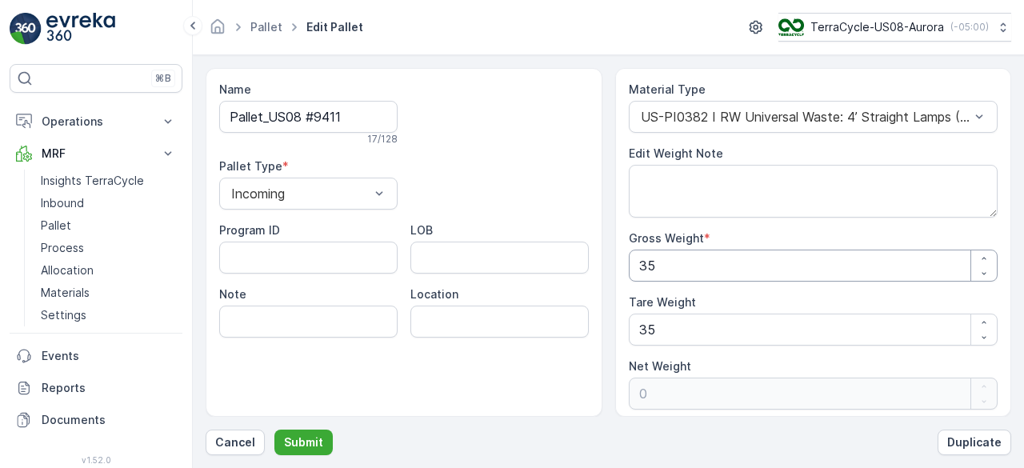
click at [689, 260] on Weight "35" at bounding box center [814, 266] width 370 height 32
type Weight "4"
type Weight "-31"
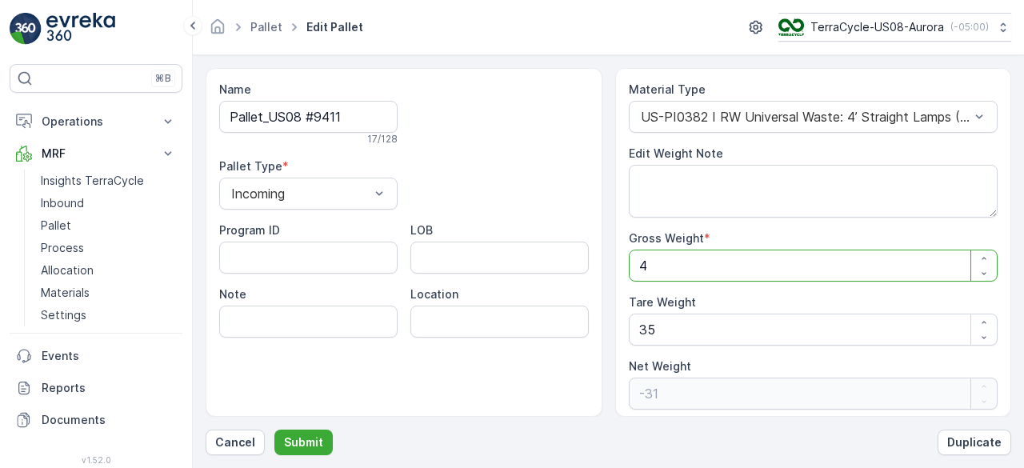
type Weight "45"
type Weight "10"
type Weight "455"
type Weight "420"
type Weight "455"
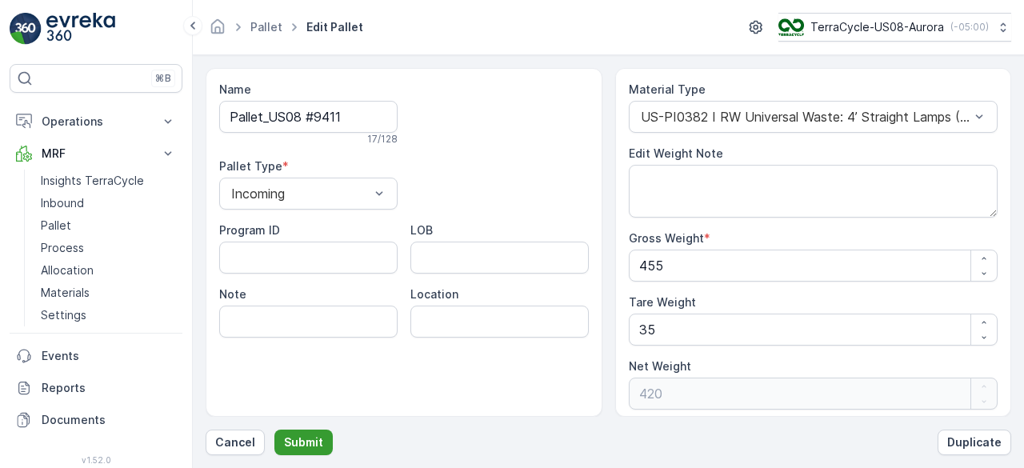
click at [292, 445] on p "Submit" at bounding box center [303, 442] width 39 height 16
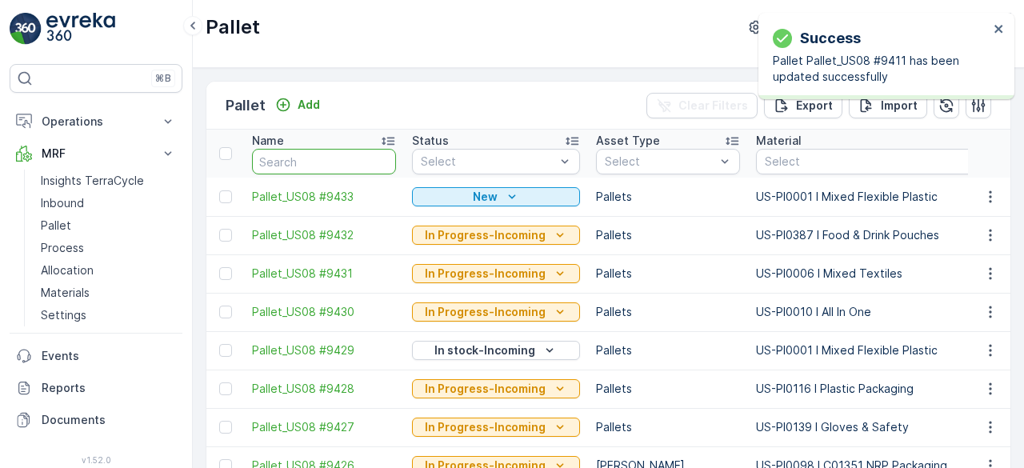
click at [342, 162] on input "text" at bounding box center [324, 162] width 144 height 26
type input "9411"
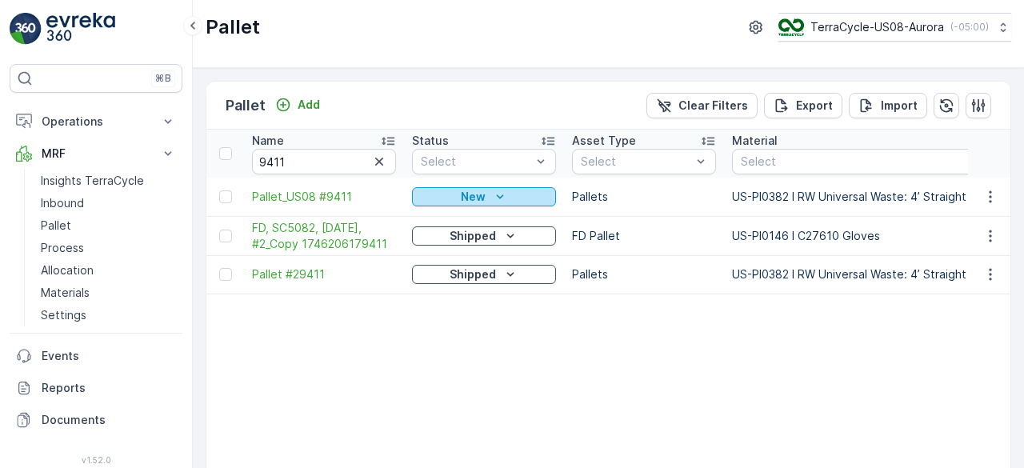
click at [470, 189] on p "New" at bounding box center [473, 197] width 25 height 16
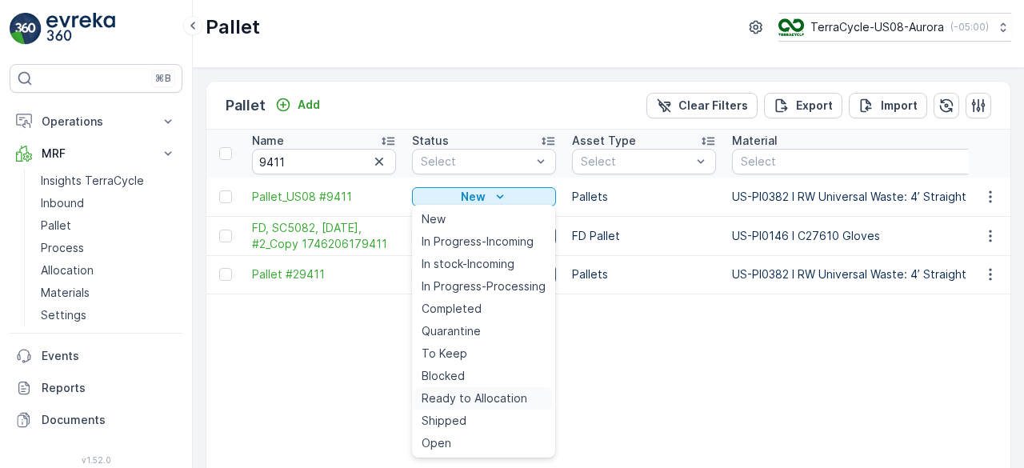
click at [479, 393] on span "Ready to Allocation" at bounding box center [475, 398] width 106 height 16
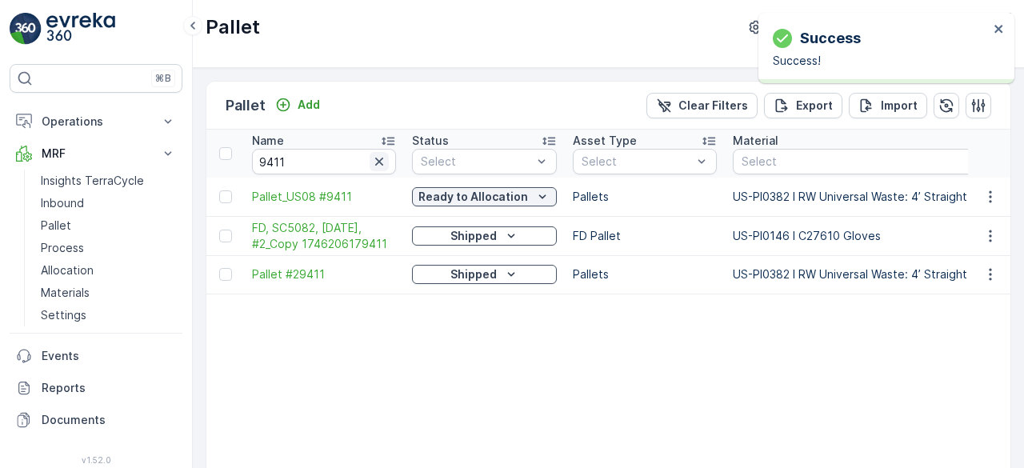
click at [382, 161] on icon "button" at bounding box center [379, 162] width 16 height 16
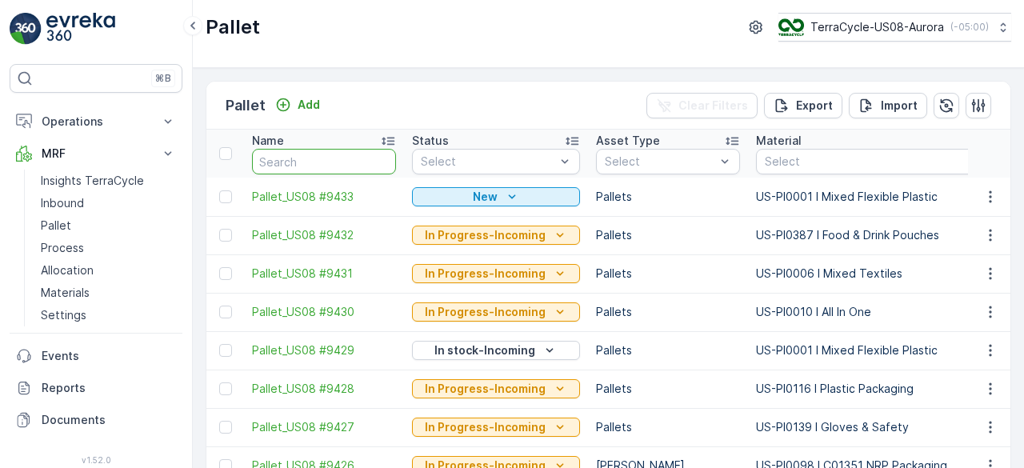
click at [382, 161] on input "text" at bounding box center [324, 162] width 144 height 26
type input "9412"
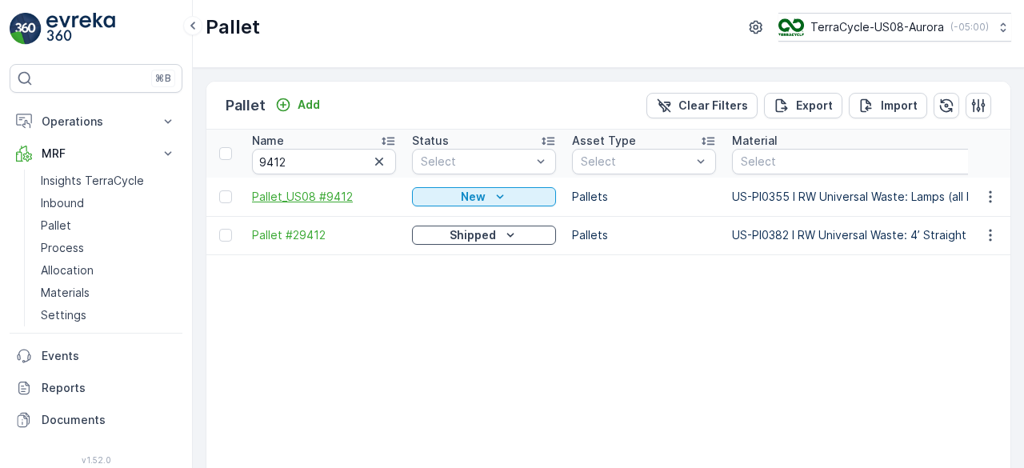
click at [347, 196] on span "Pallet_US08 #9412" at bounding box center [324, 197] width 144 height 16
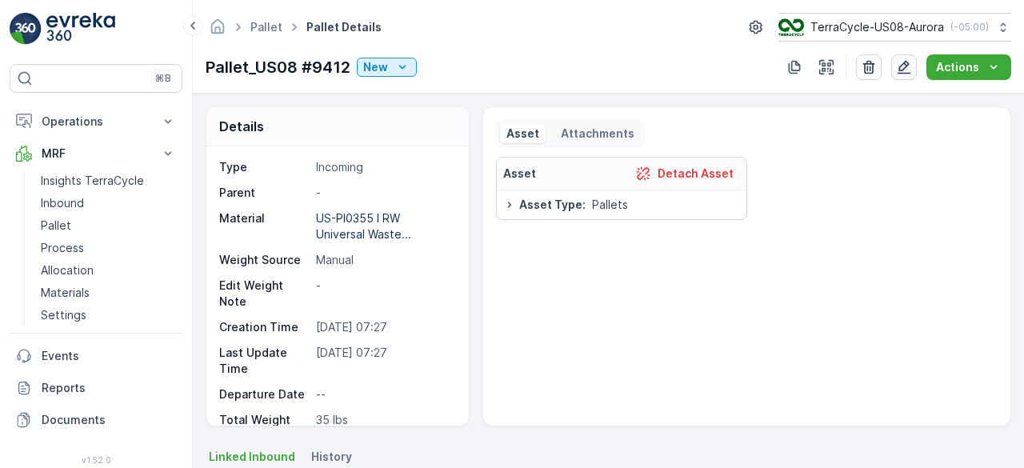
click at [901, 68] on icon "button" at bounding box center [905, 68] width 14 height 14
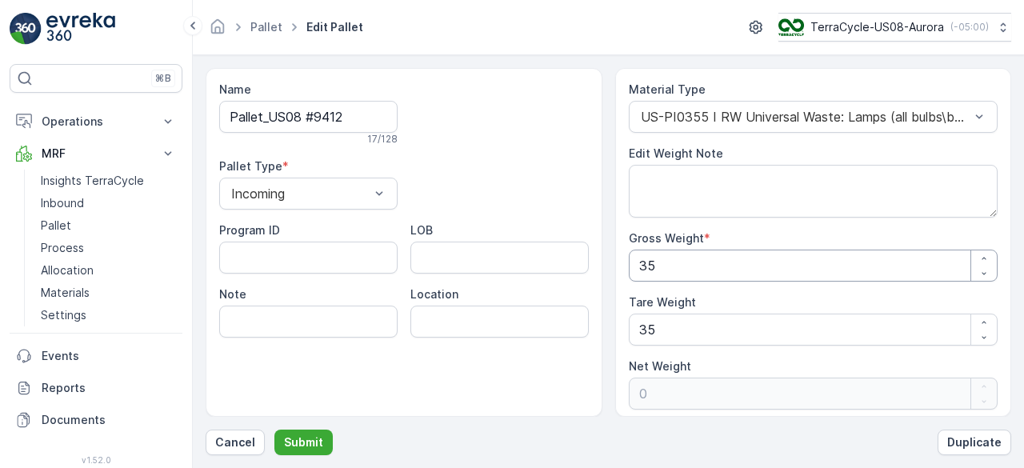
click at [762, 261] on Weight "35" at bounding box center [814, 266] width 370 height 32
type Weight "3"
type Weight "-32"
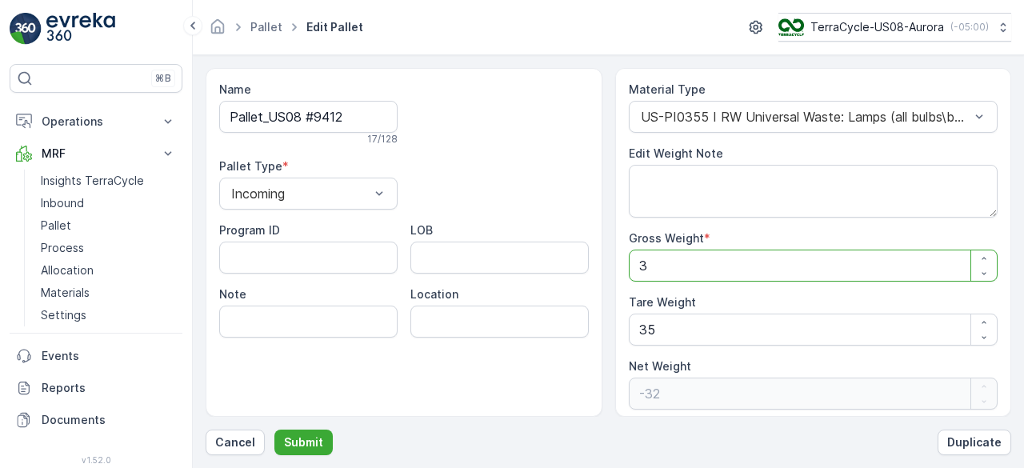
type Weight "34"
type Weight "-1"
type Weight "342"
type Weight "307"
type Weight "342"
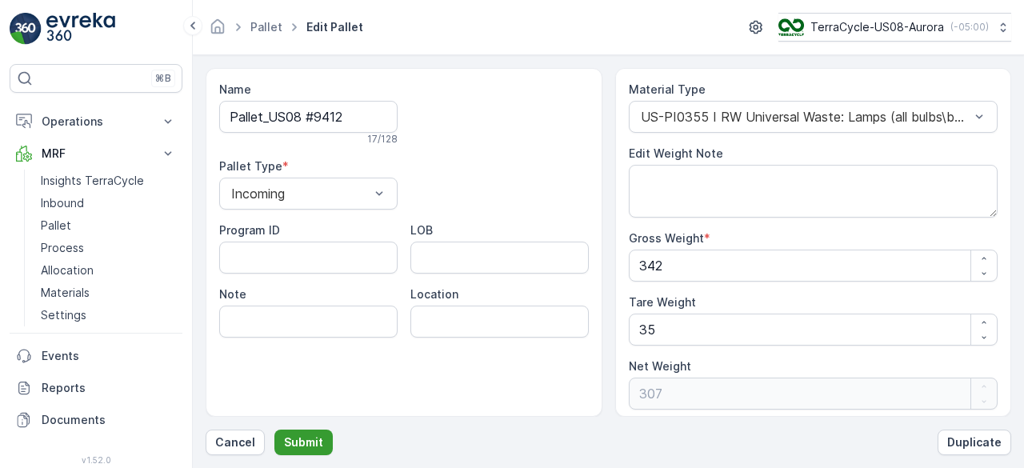
click at [298, 443] on p "Submit" at bounding box center [303, 442] width 39 height 16
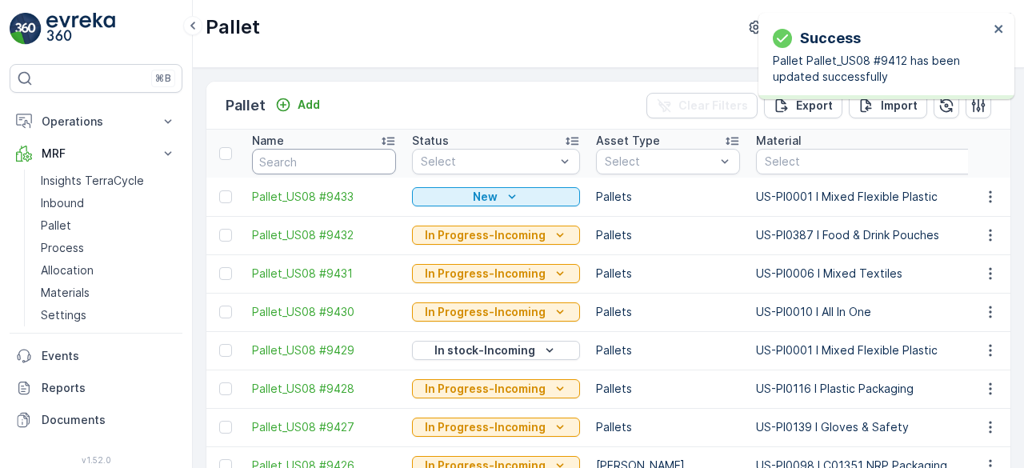
click at [332, 158] on input "text" at bounding box center [324, 162] width 144 height 26
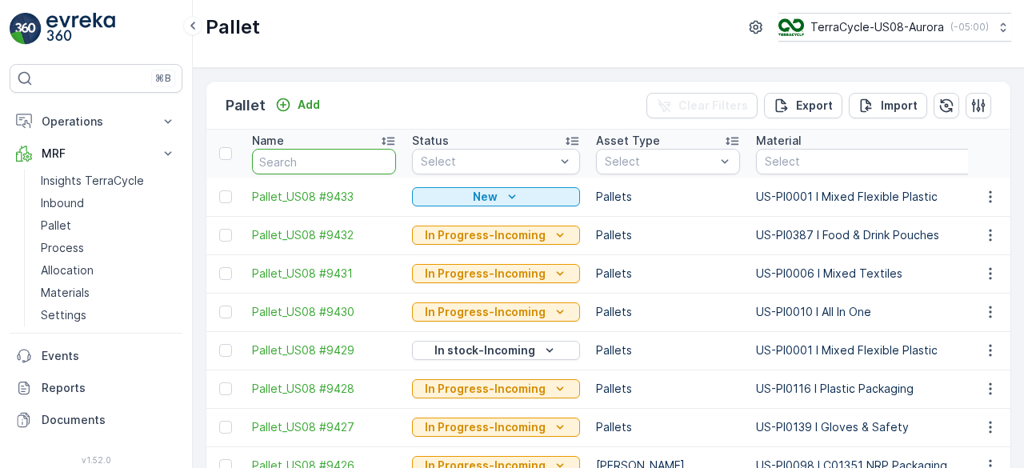
type input "9"
click at [332, 158] on input "94" at bounding box center [324, 162] width 144 height 26
type input "9412"
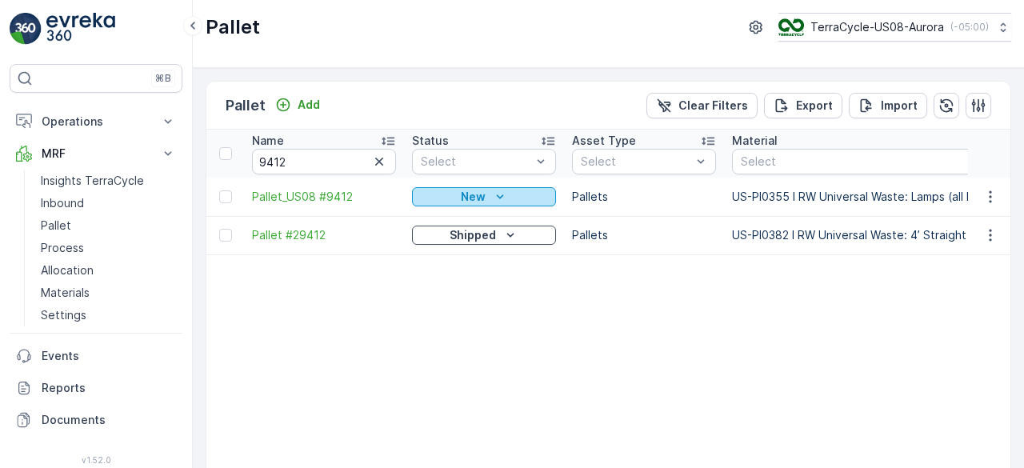
click at [477, 196] on p "New" at bounding box center [473, 197] width 25 height 16
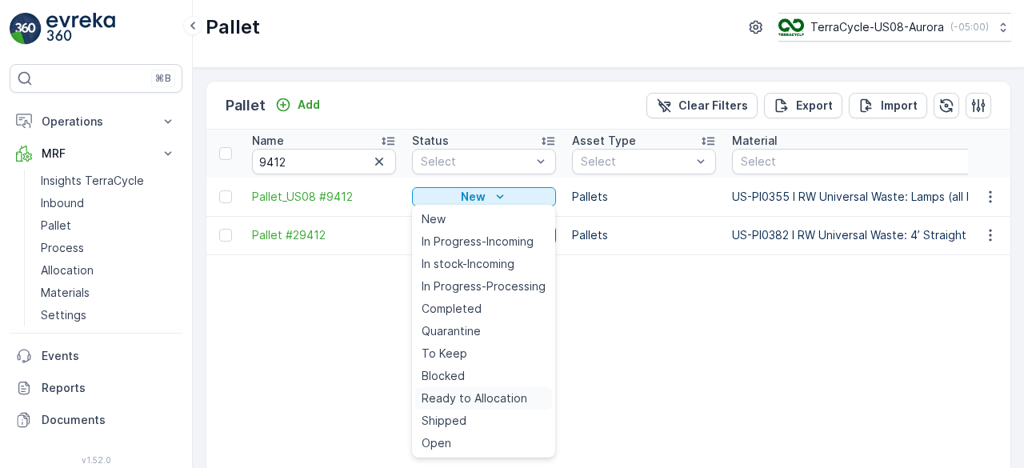
click at [502, 396] on span "Ready to Allocation" at bounding box center [475, 398] width 106 height 16
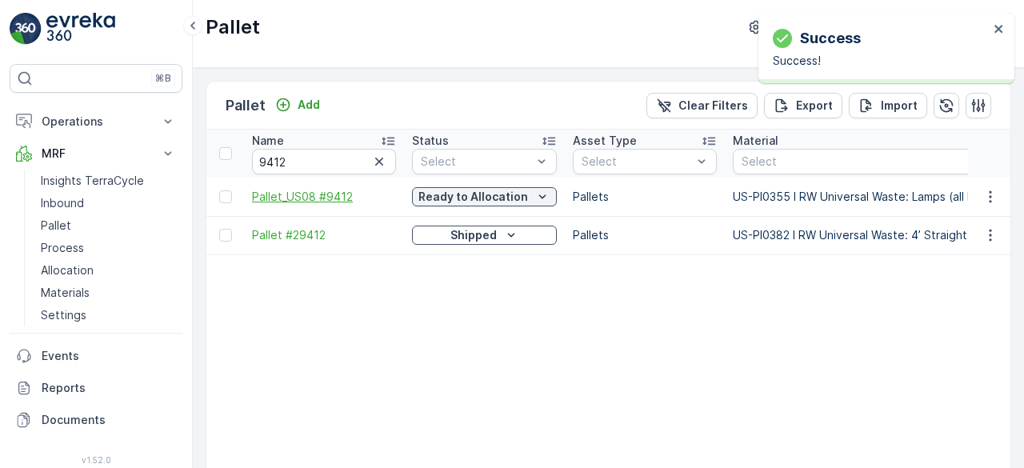
click at [334, 197] on span "Pallet_US08 #9412" at bounding box center [324, 197] width 144 height 16
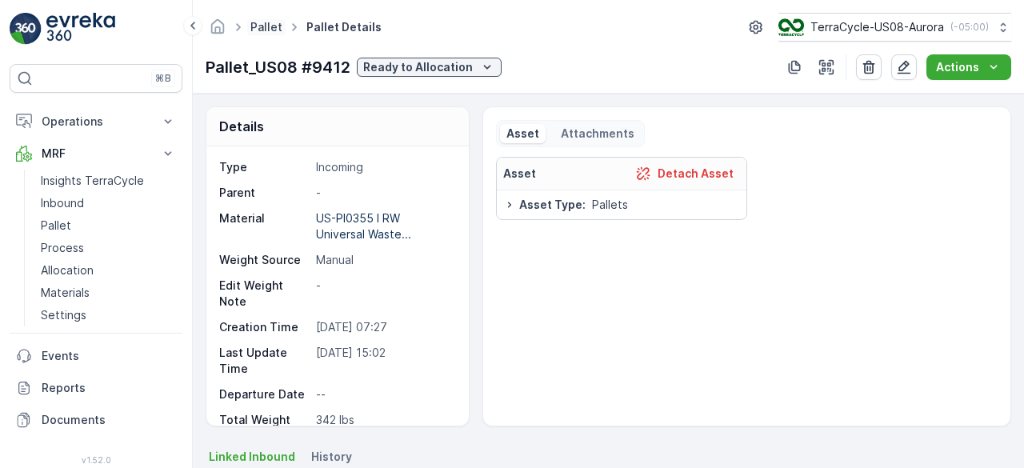
click at [273, 28] on link "Pallet" at bounding box center [266, 27] width 32 height 14
